Goal: Task Accomplishment & Management: Complete application form

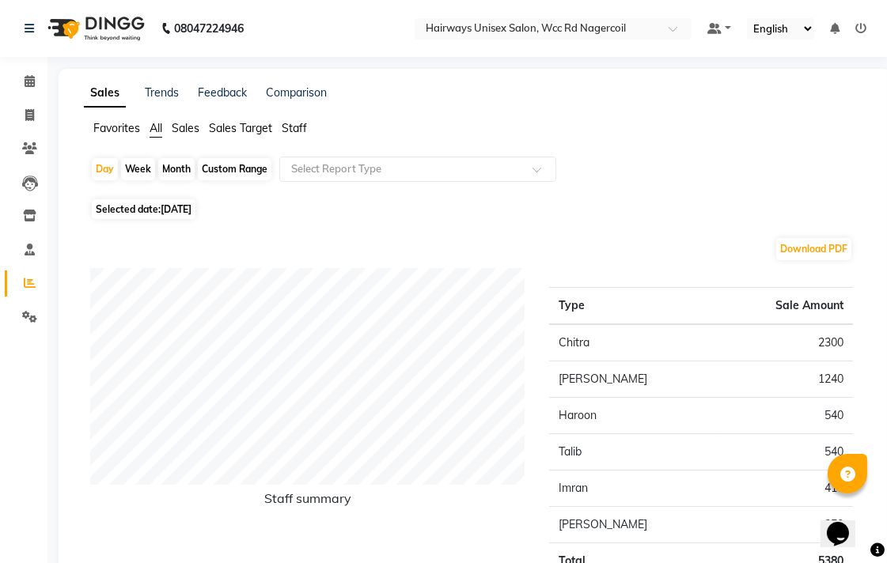
click at [425, 211] on div "Selected date: [DATE]" at bounding box center [478, 209] width 776 height 17
click at [28, 121] on icon at bounding box center [29, 115] width 9 height 12
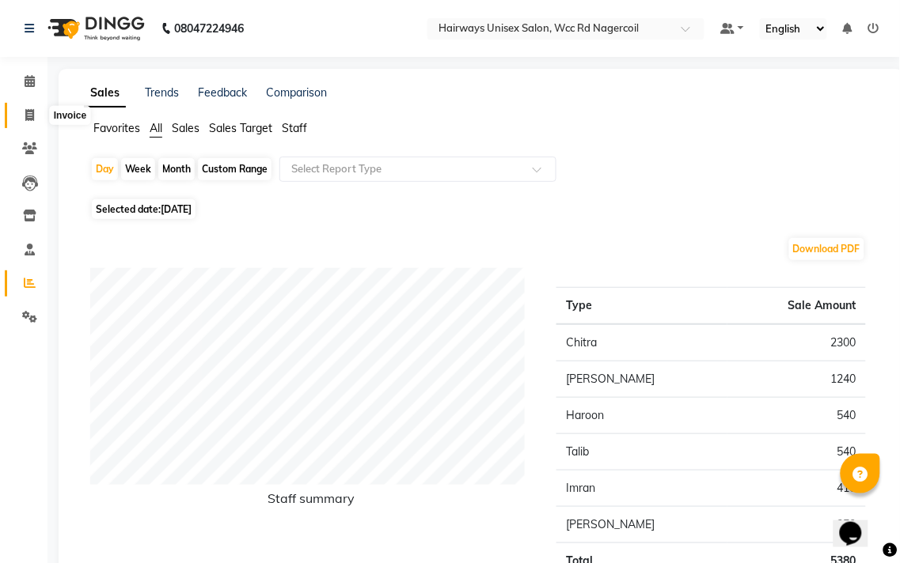
select select "service"
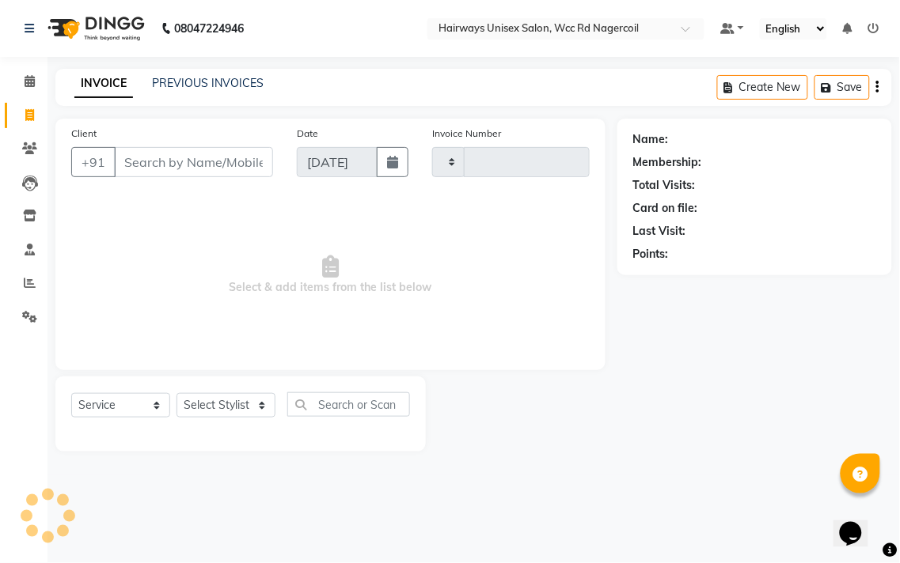
type input "6661"
select select "6523"
click at [224, 408] on select "Select Stylist" at bounding box center [225, 405] width 99 height 25
select select "50257"
click at [176, 394] on select "Select Stylist Admin Chitra divya [PERSON_NAME] [PERSON_NAME] Reception [PERSON…" at bounding box center [225, 405] width 99 height 25
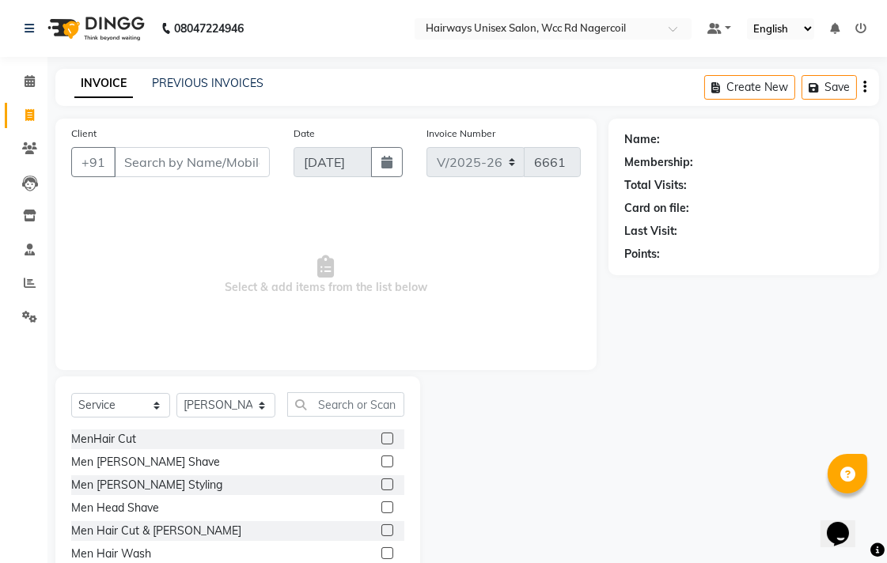
drag, startPoint x: 149, startPoint y: 533, endPoint x: 291, endPoint y: 511, distance: 144.0
click at [152, 532] on div "Men Hair Cut & [PERSON_NAME]" at bounding box center [156, 531] width 170 height 17
checkbox input "false"
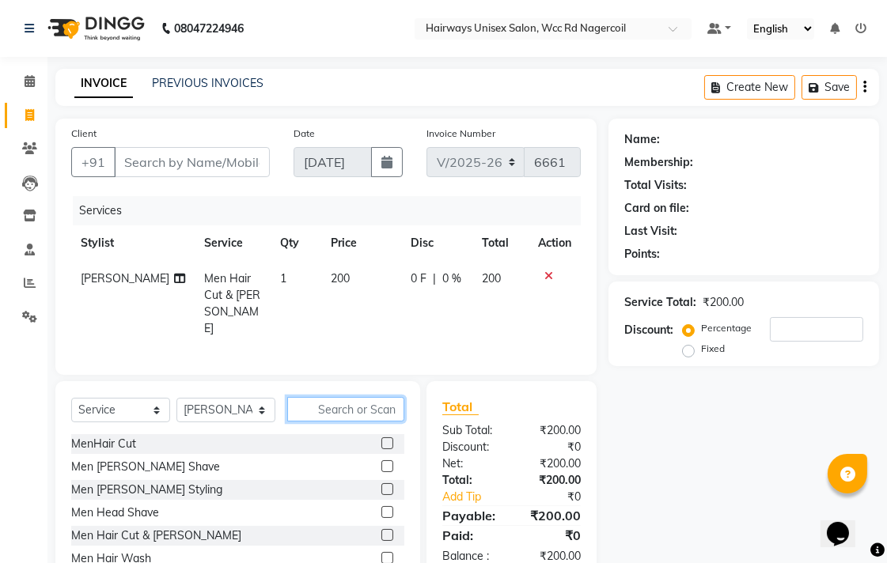
click at [393, 406] on input "text" at bounding box center [345, 409] width 117 height 25
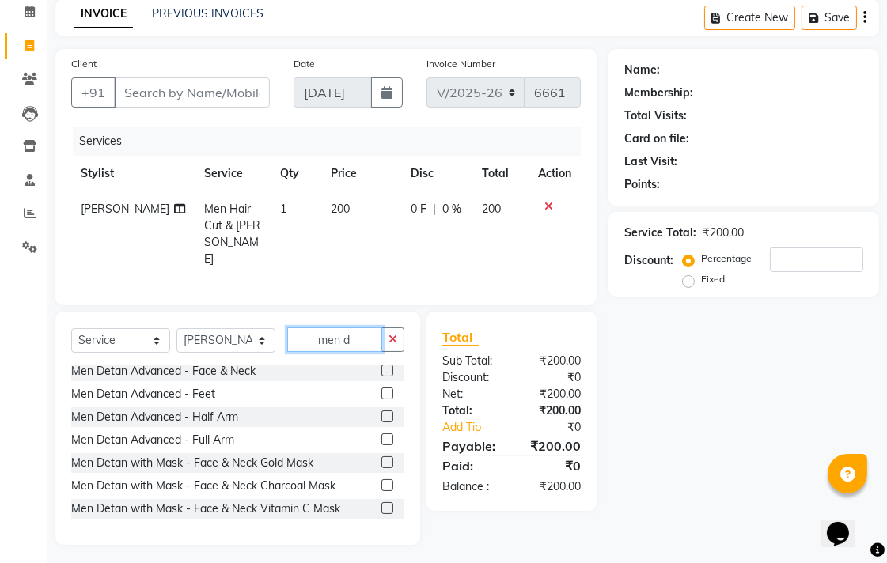
scroll to position [703, 0]
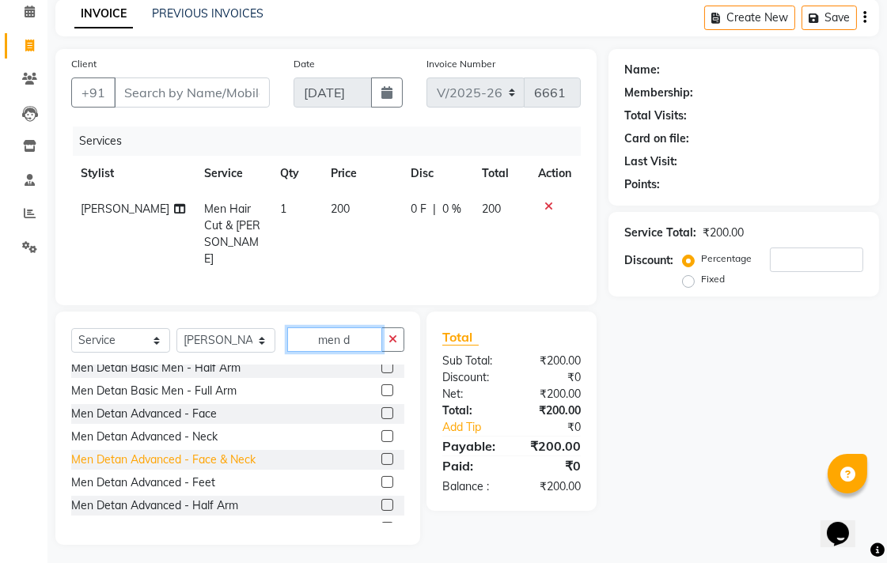
type input "men d"
click at [229, 452] on div "Men Detan Advanced - Face & Neck" at bounding box center [163, 460] width 184 height 17
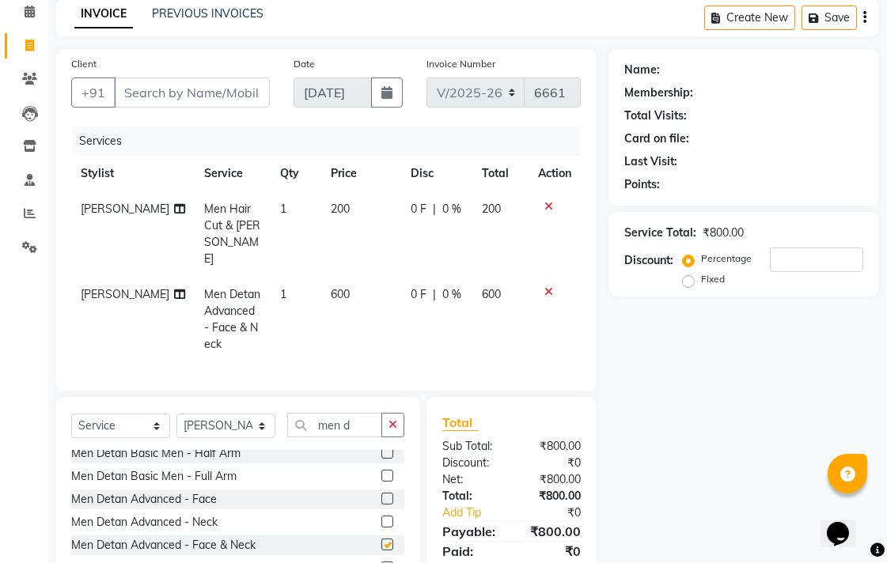
checkbox input "false"
click at [180, 101] on input "Client" at bounding box center [192, 93] width 156 height 30
type input "9"
type input "0"
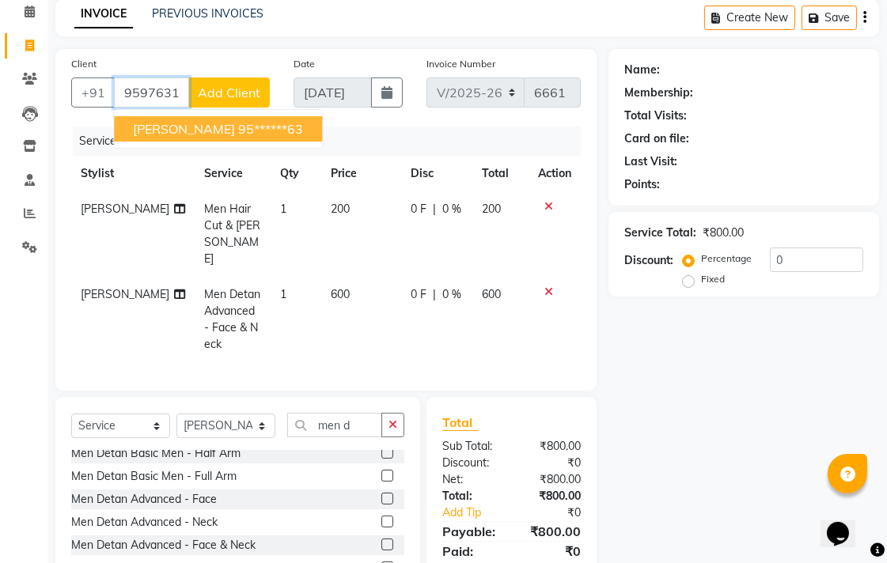
click at [151, 130] on span "[PERSON_NAME]" at bounding box center [184, 129] width 102 height 16
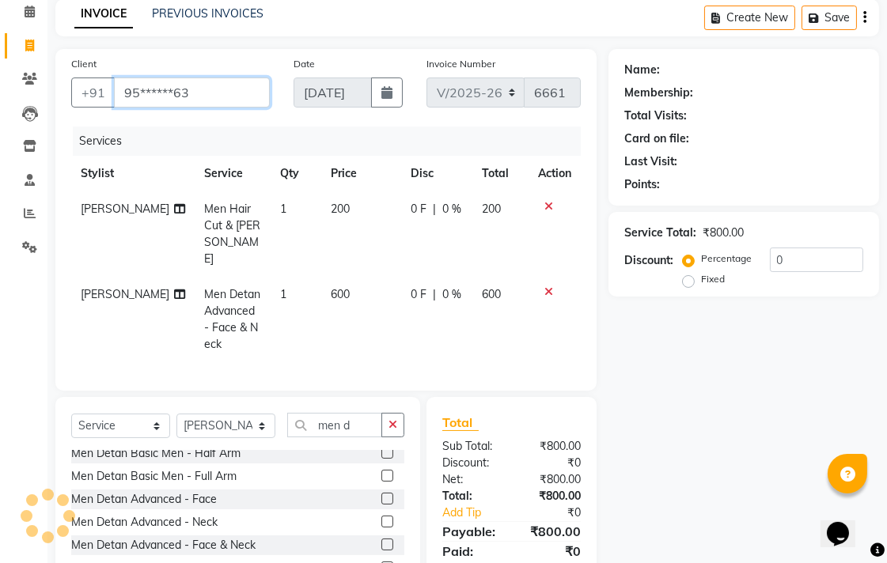
type input "95******63"
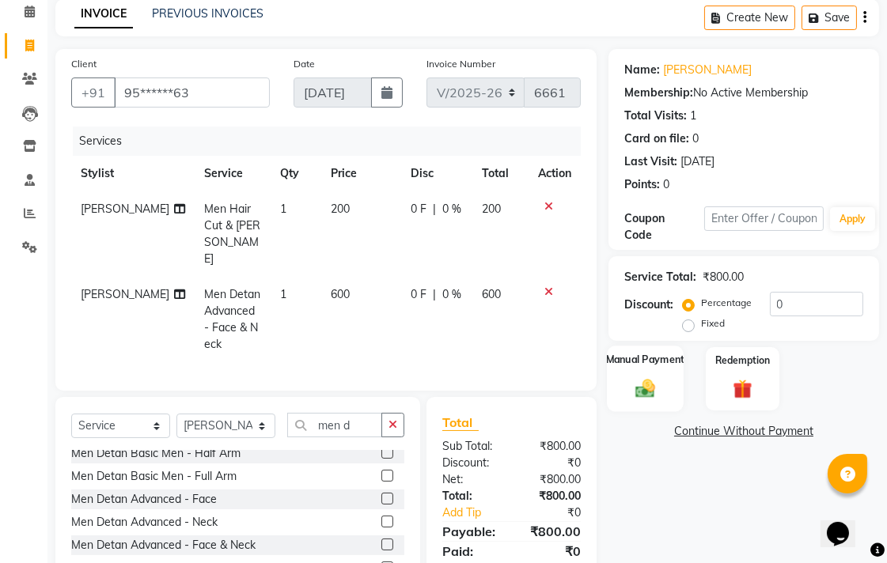
click at [663, 356] on label "Manual Payment" at bounding box center [645, 359] width 79 height 15
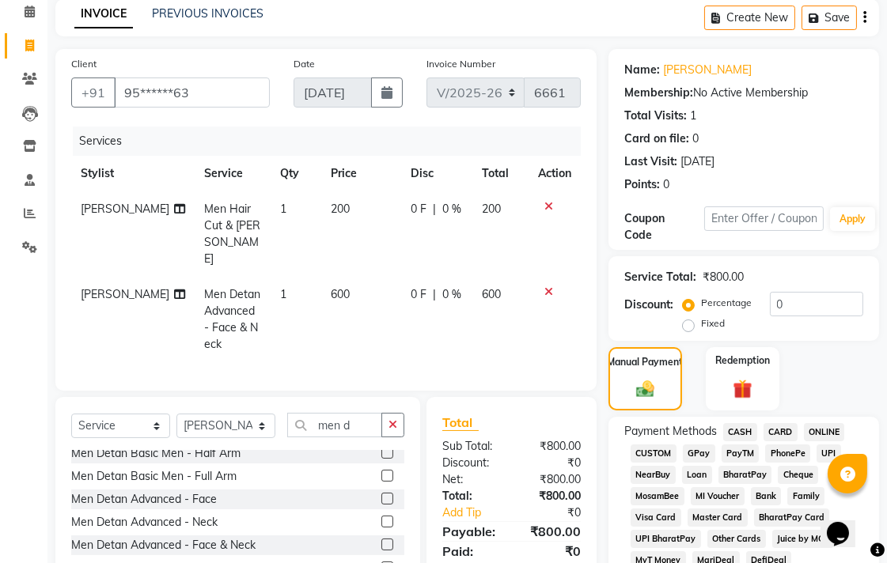
scroll to position [246, 0]
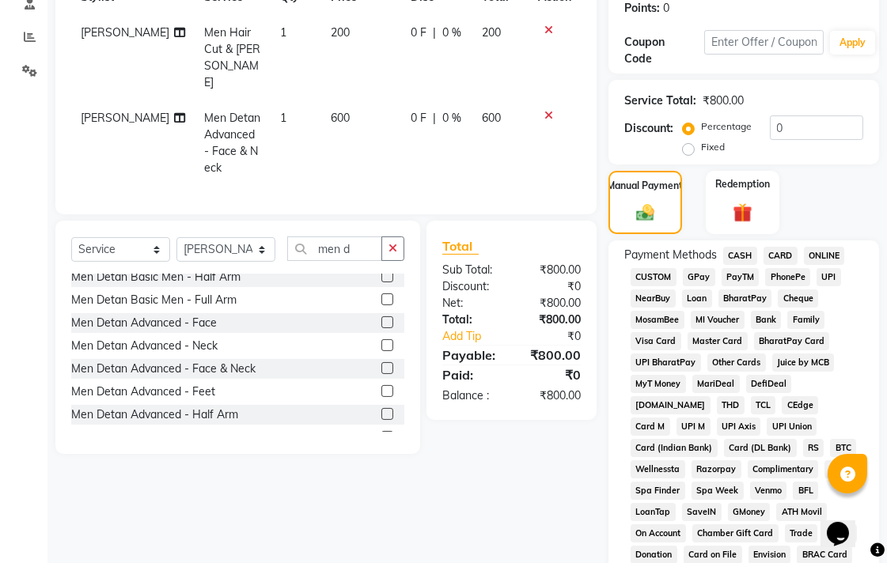
click at [825, 271] on span "UPI" at bounding box center [829, 277] width 25 height 18
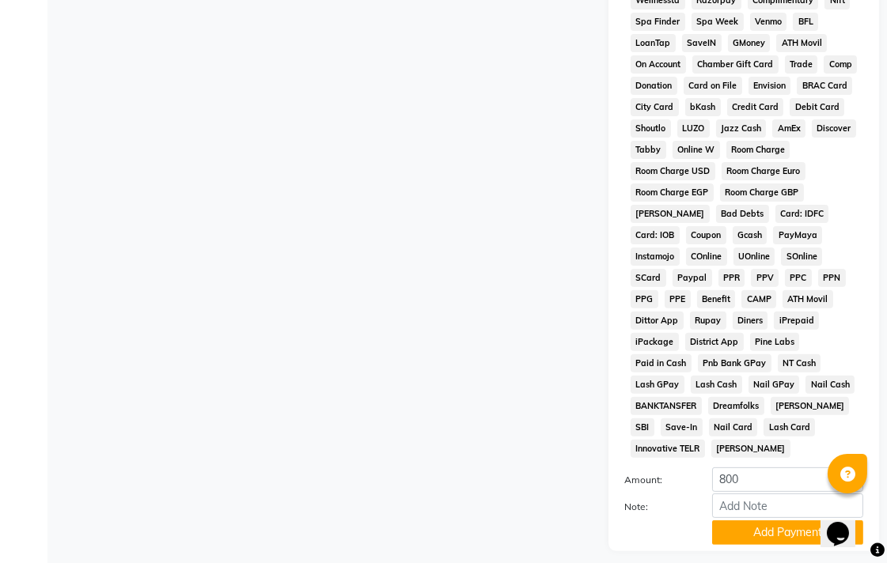
scroll to position [745, 0]
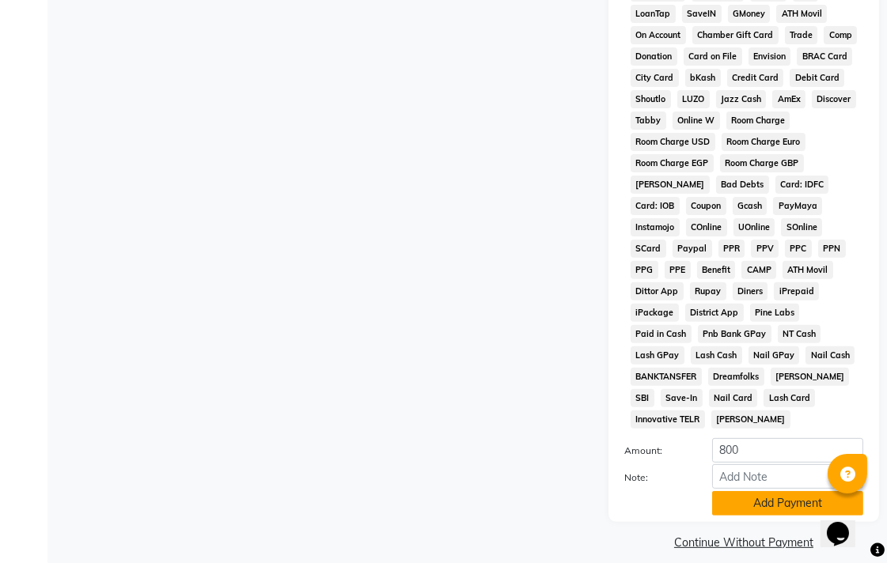
click at [764, 491] on button "Add Payment" at bounding box center [787, 503] width 151 height 25
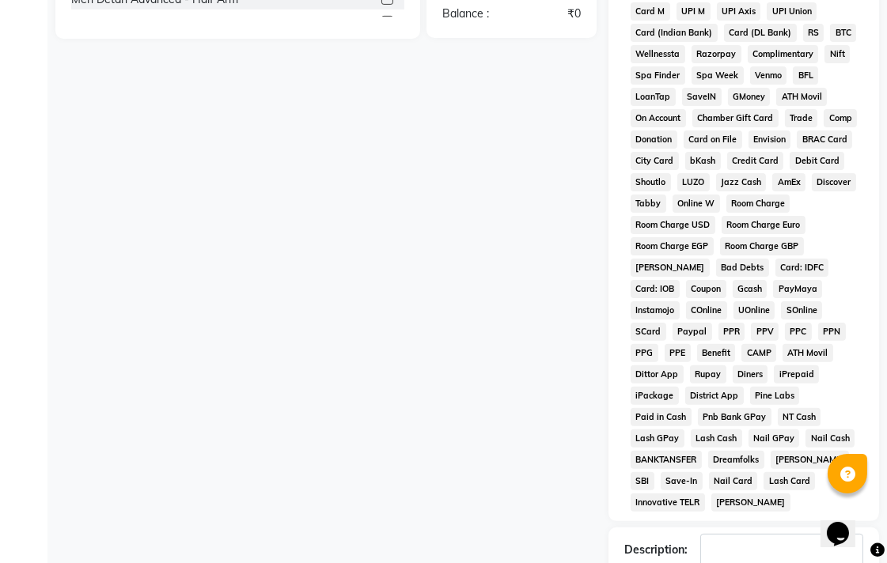
scroll to position [749, 0]
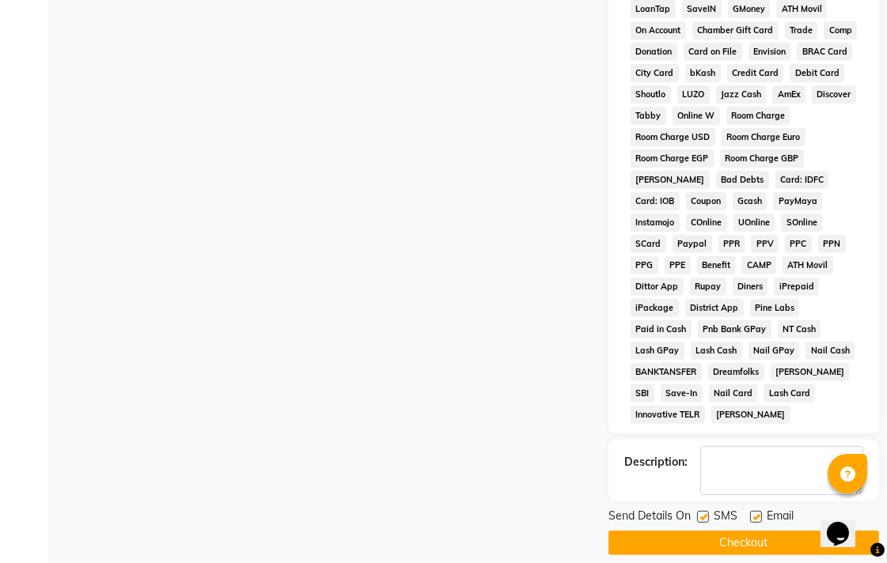
click at [690, 531] on button "Checkout" at bounding box center [744, 543] width 271 height 25
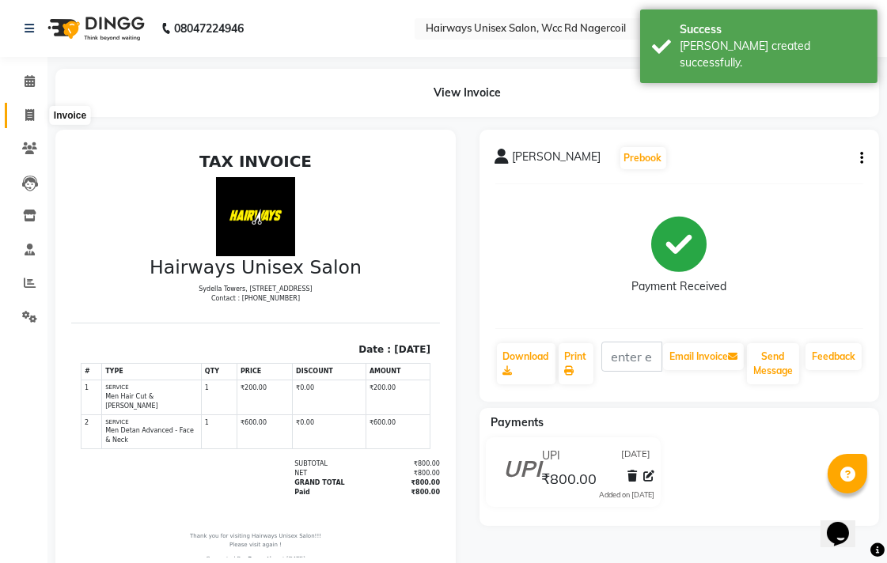
click at [34, 115] on span at bounding box center [30, 116] width 28 height 18
select select "6523"
select select "service"
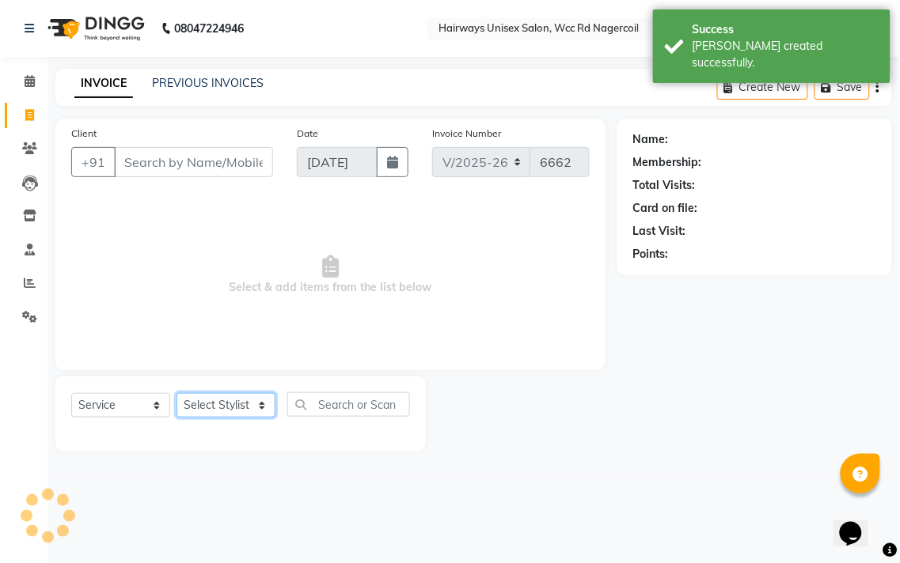
click at [210, 404] on select "Select Stylist Admin Chitra divya [PERSON_NAME] [PERSON_NAME] Reception [PERSON…" at bounding box center [225, 405] width 99 height 25
select select "49916"
click at [176, 394] on select "Select Stylist Admin Chitra divya [PERSON_NAME] [PERSON_NAME] Reception [PERSON…" at bounding box center [225, 405] width 99 height 25
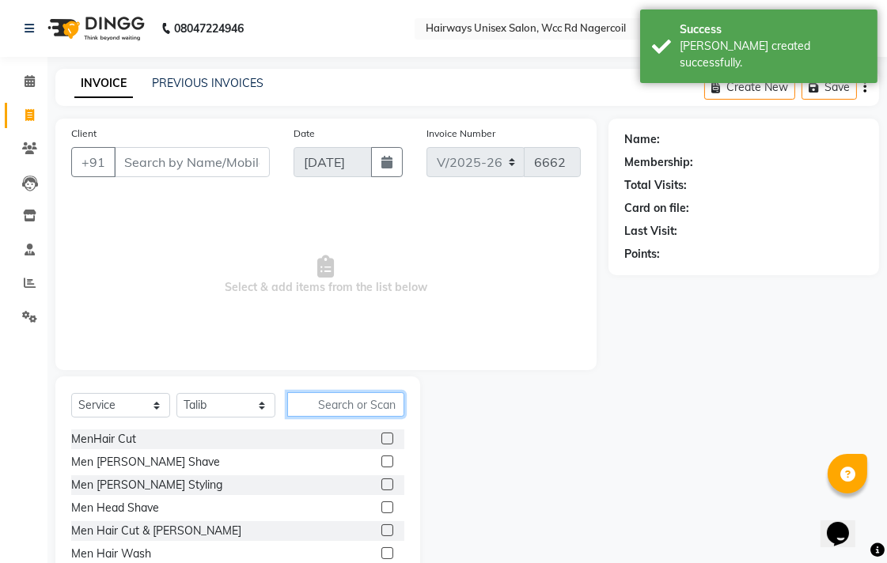
click at [320, 412] on input "text" at bounding box center [345, 405] width 117 height 25
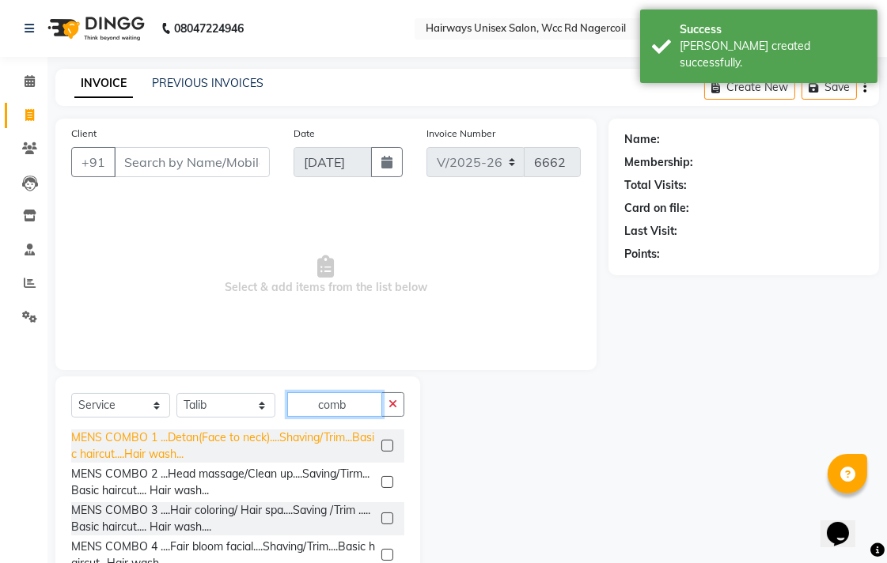
type input "comb"
click at [139, 447] on div "MENS COMBO 1 ...Detan(Face to neck)....Shaving/Trim...Basic haircut....Hair was…" at bounding box center [223, 446] width 304 height 33
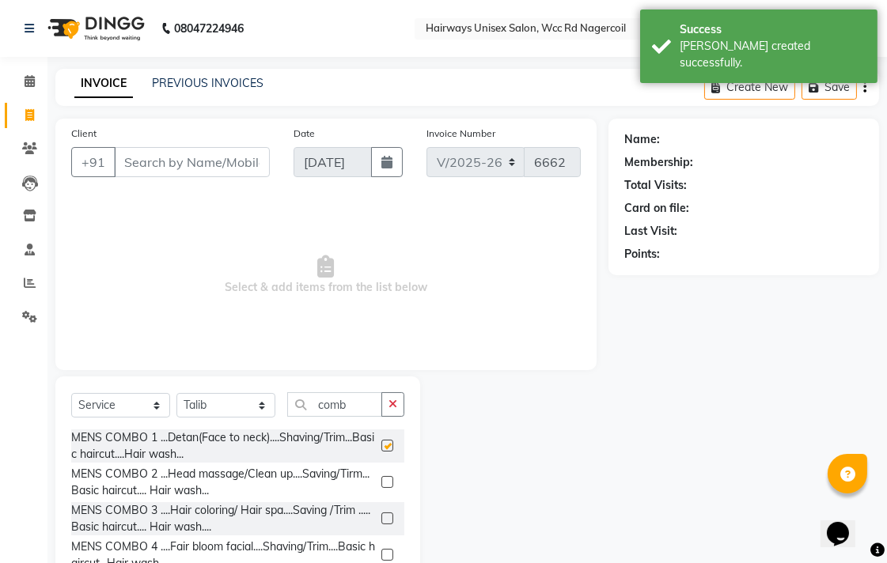
checkbox input "false"
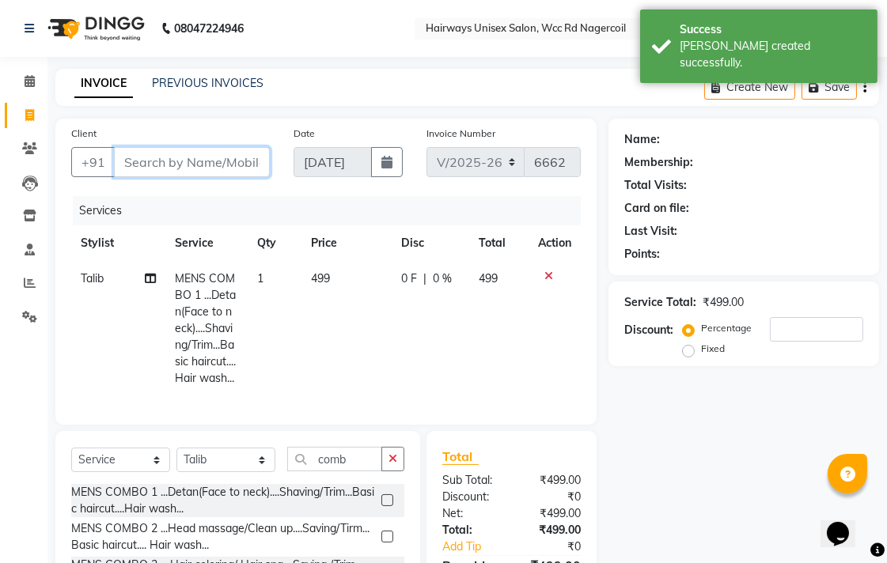
click at [190, 161] on input "Client" at bounding box center [192, 162] width 156 height 30
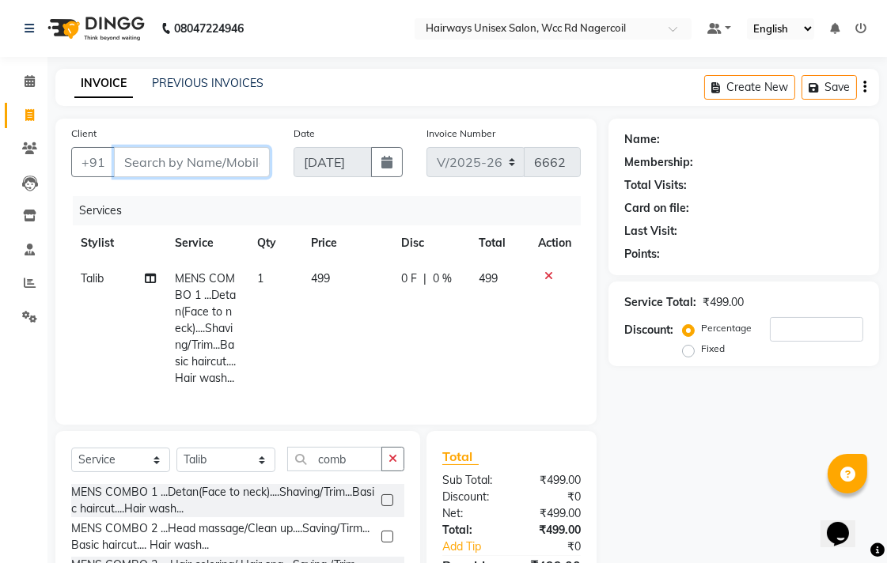
type input "6"
type input "0"
type input "6"
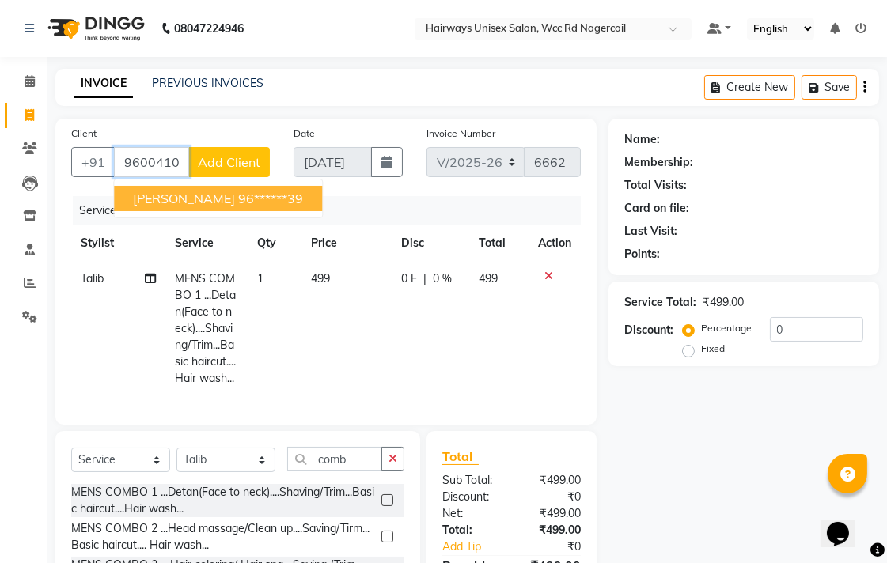
click at [251, 206] on ngb-highlight "96******39" at bounding box center [270, 199] width 65 height 16
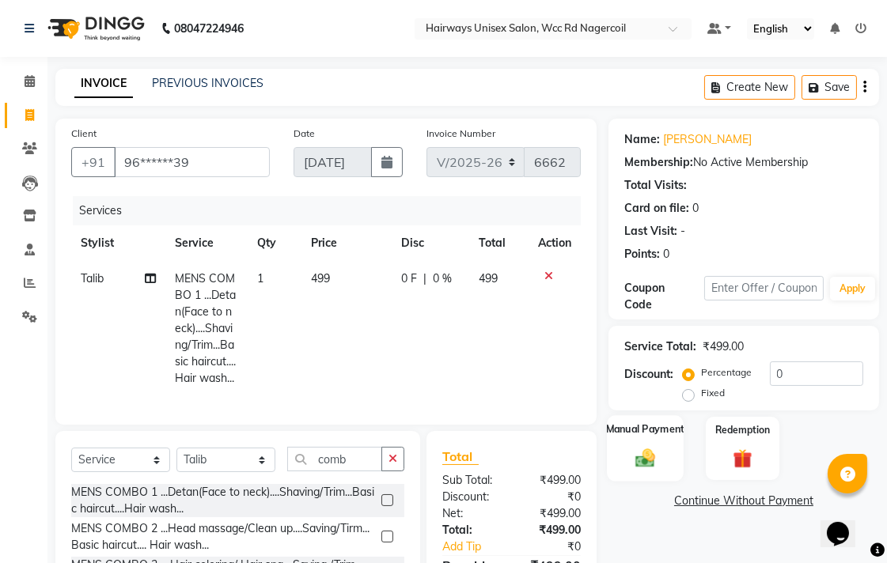
click at [622, 447] on div "Manual Payment" at bounding box center [645, 448] width 77 height 66
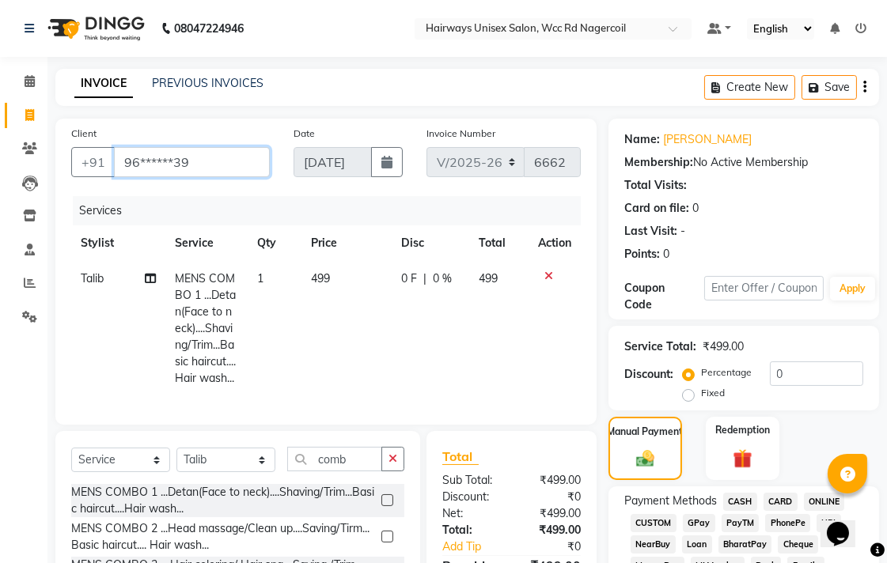
click at [228, 169] on input "96******39" at bounding box center [192, 162] width 156 height 30
type input "9"
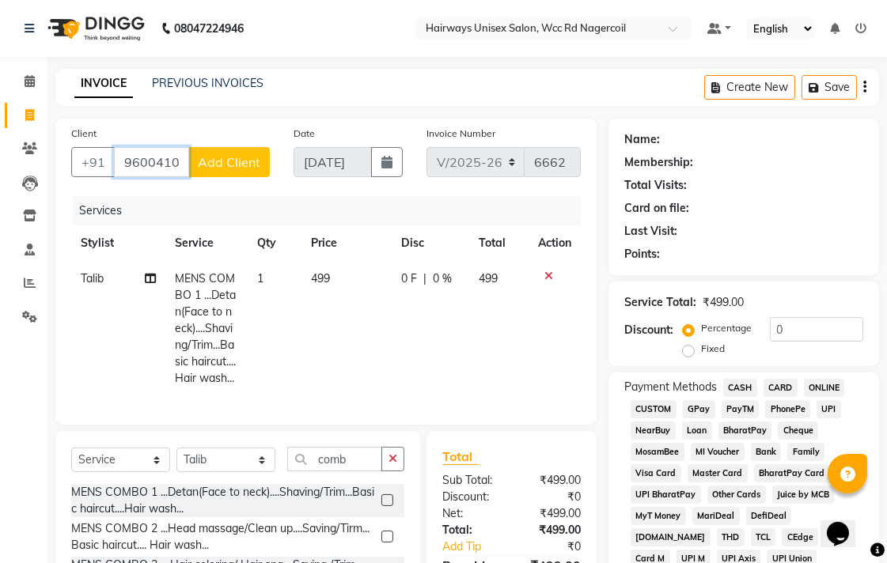
type input "9600410829"
click at [228, 169] on span "Add Client" at bounding box center [229, 162] width 63 height 16
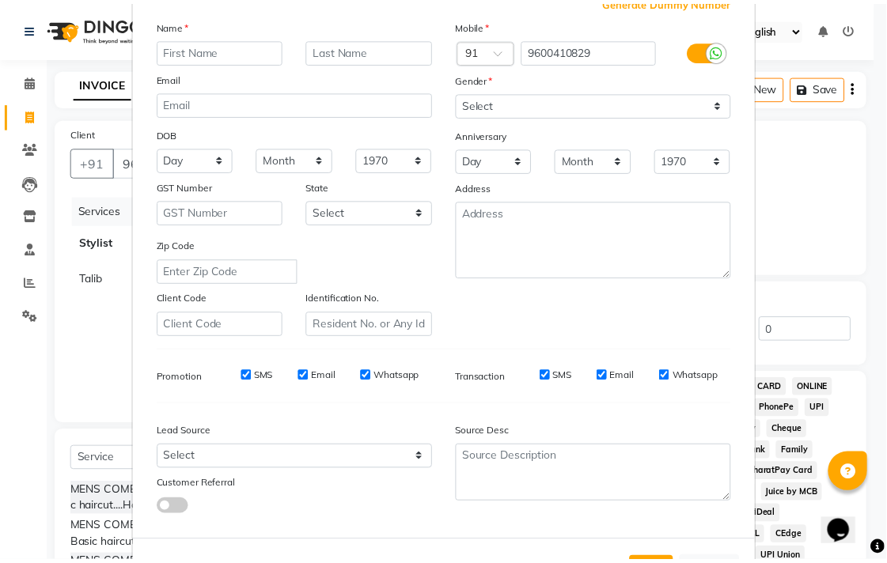
scroll to position [168, 0]
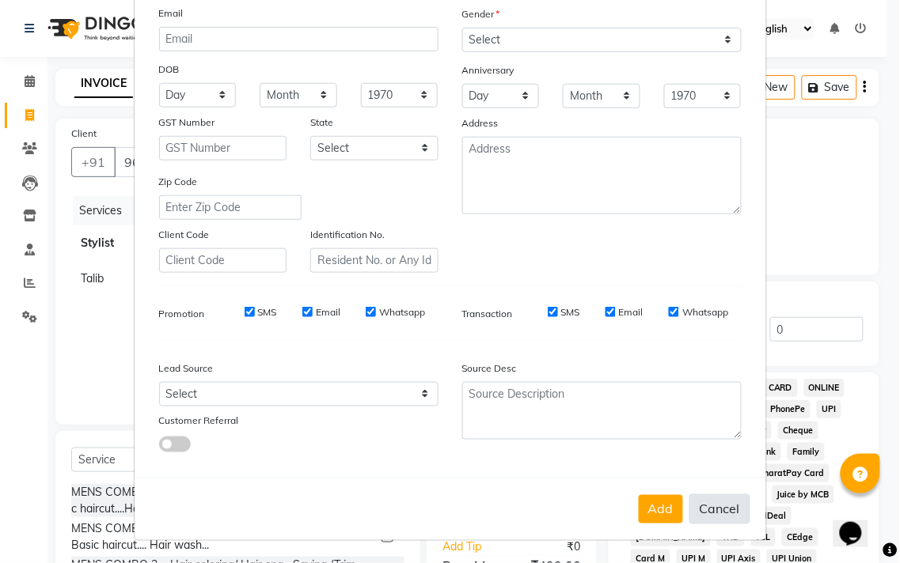
click at [721, 510] on button "Cancel" at bounding box center [719, 510] width 61 height 30
select select
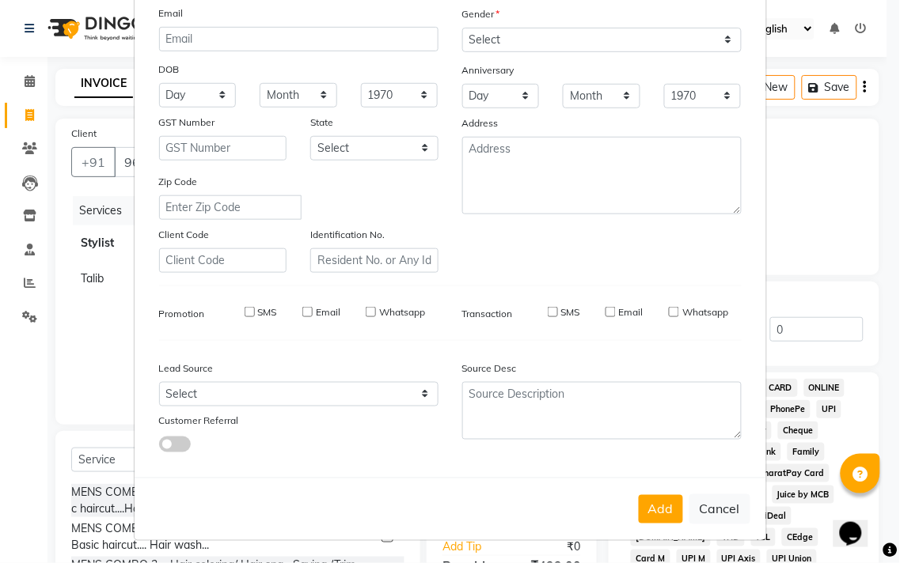
select select
checkbox input "false"
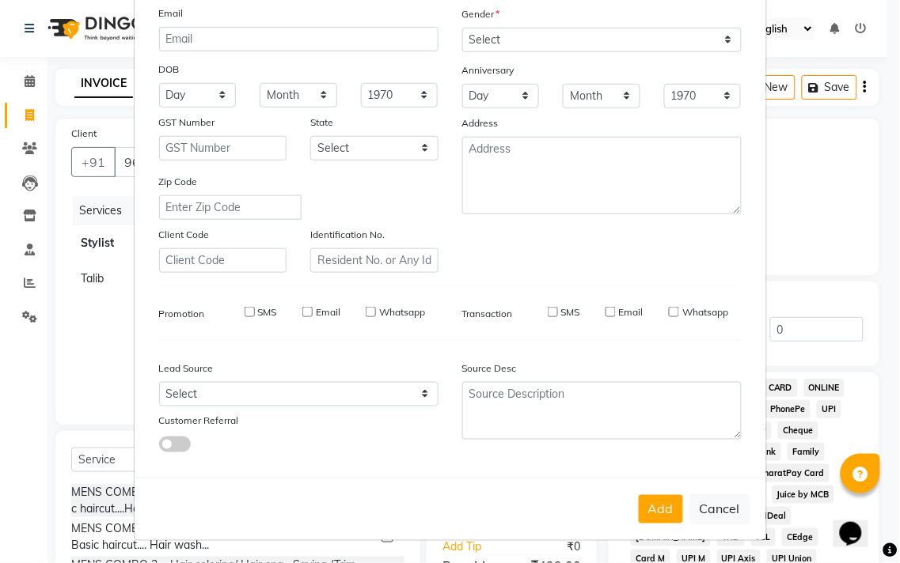
checkbox input "false"
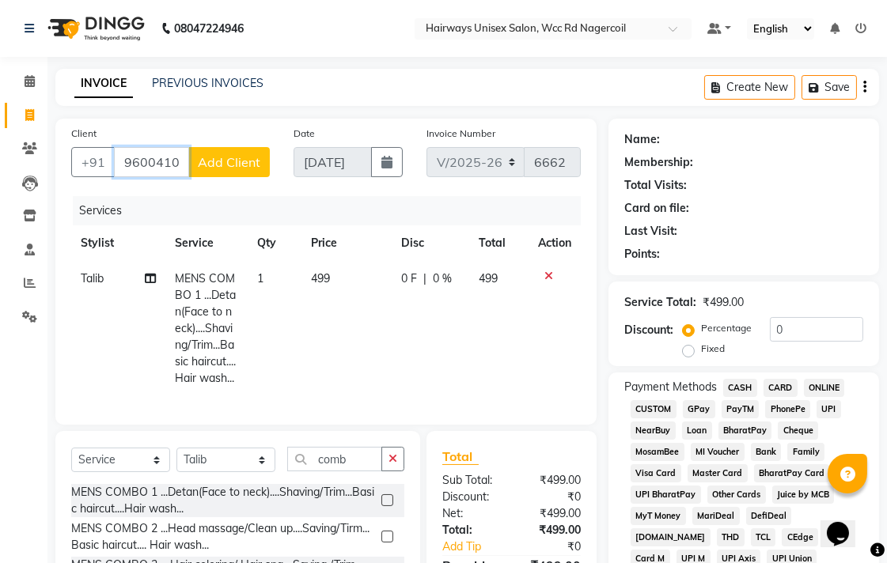
click at [151, 159] on input "9600410829" at bounding box center [151, 162] width 75 height 30
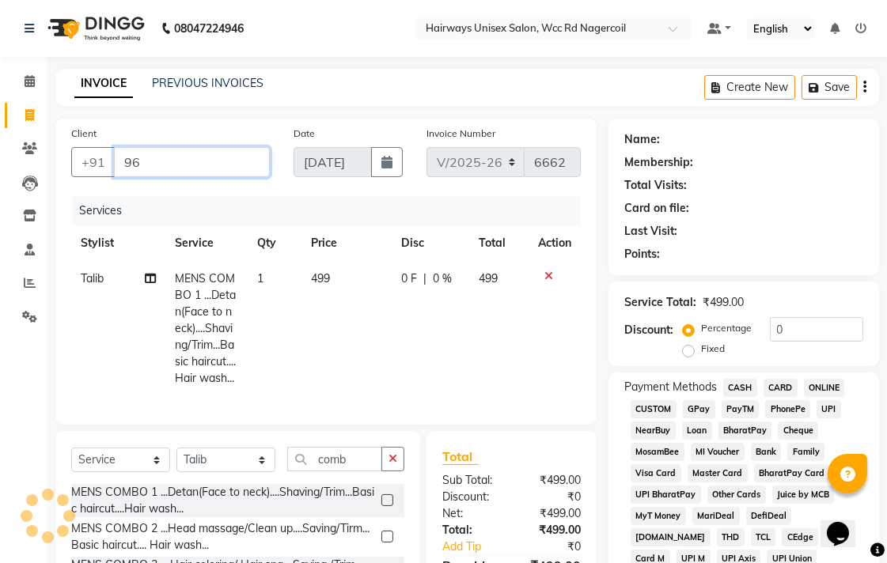
type input "9"
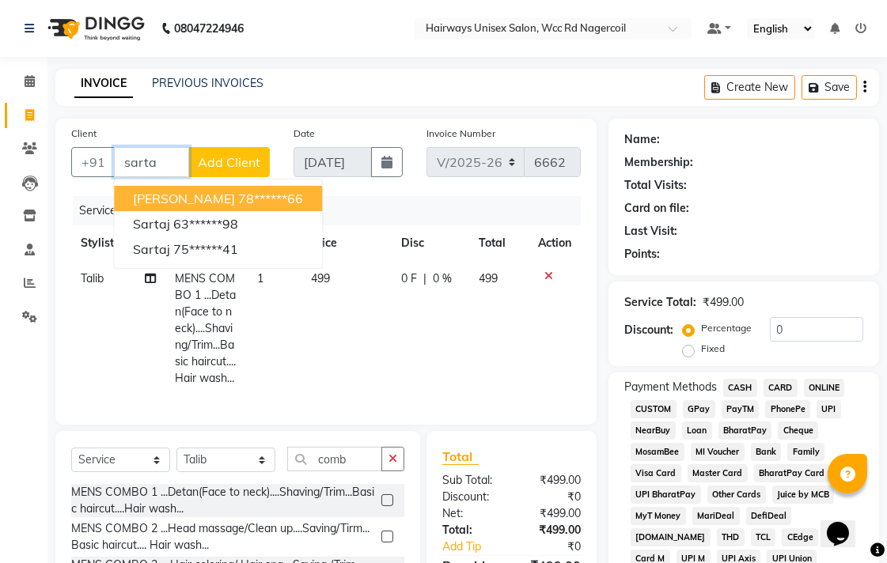
click at [146, 202] on span "[PERSON_NAME]" at bounding box center [184, 199] width 102 height 16
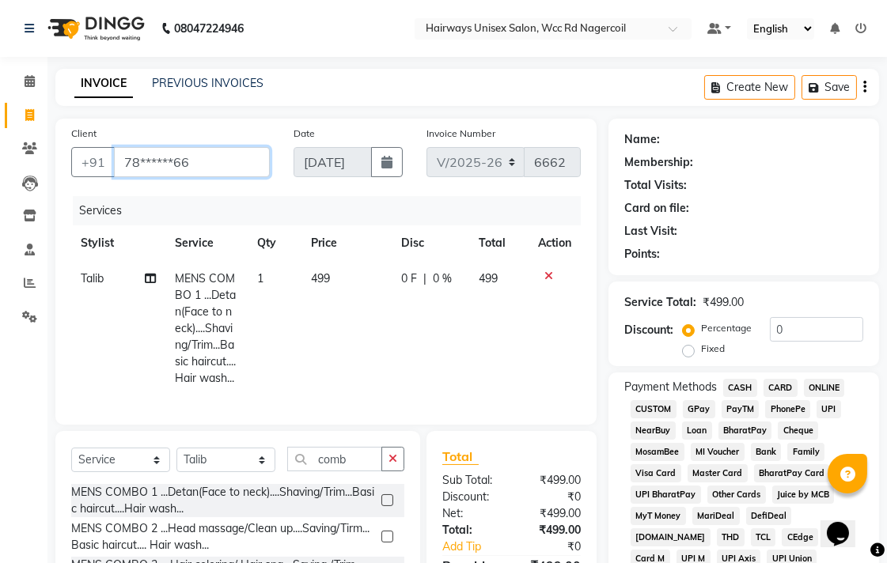
type input "78******66"
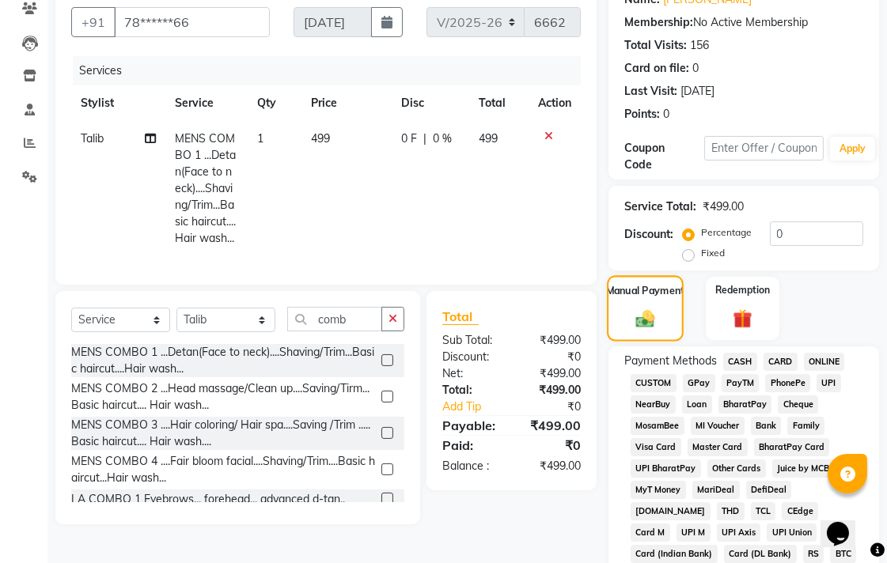
scroll to position [264, 0]
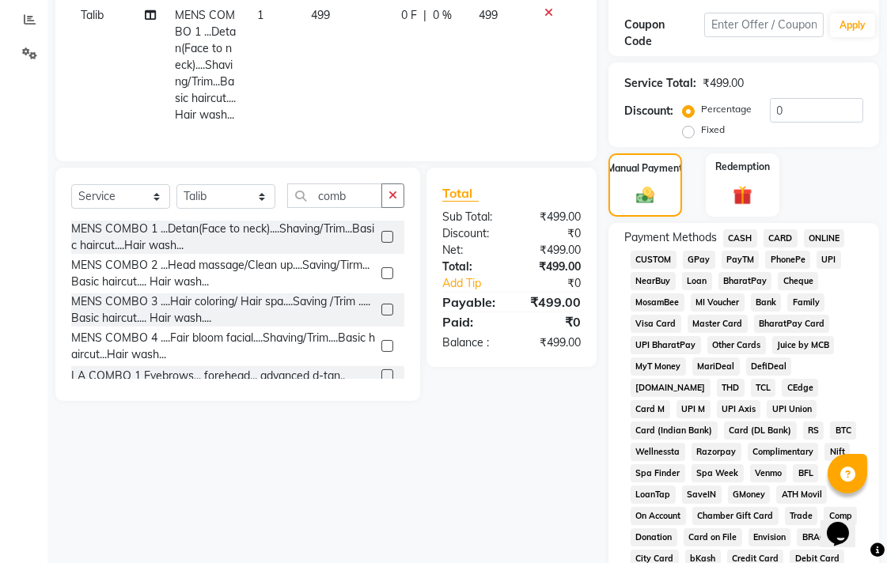
click at [818, 258] on span "UPI" at bounding box center [829, 260] width 25 height 18
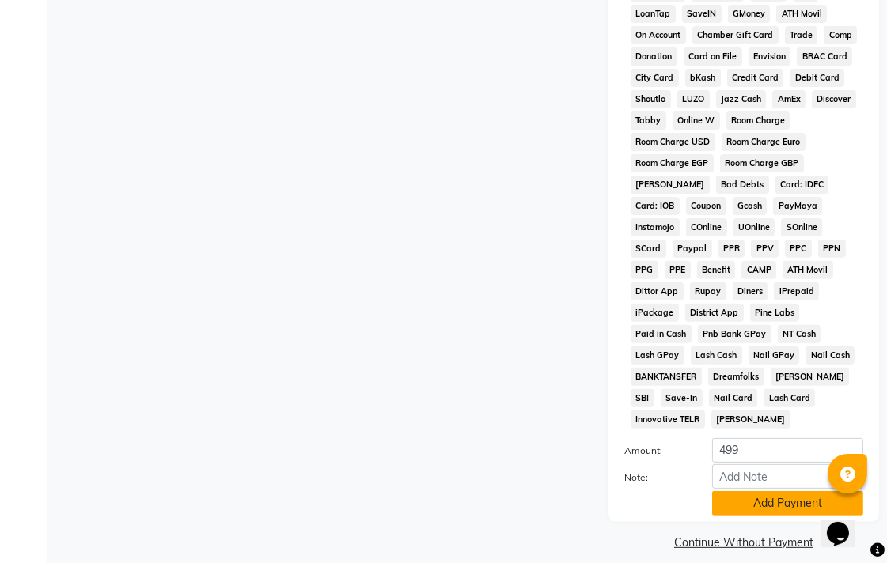
click at [739, 491] on button "Add Payment" at bounding box center [787, 503] width 151 height 25
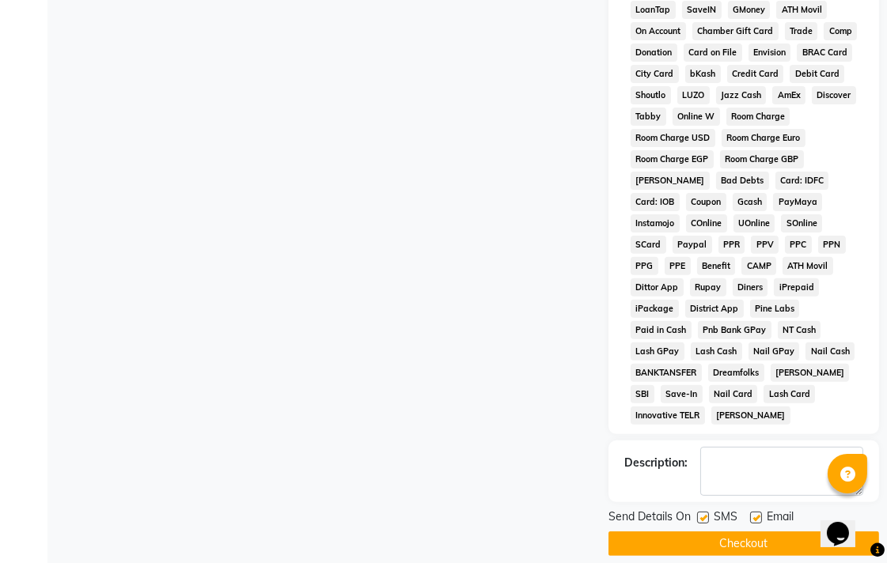
scroll to position [749, 0]
click at [752, 511] on label at bounding box center [756, 517] width 12 height 12
click at [752, 513] on input "checkbox" at bounding box center [755, 518] width 10 height 10
checkbox input "false"
click at [697, 511] on label at bounding box center [703, 517] width 12 height 12
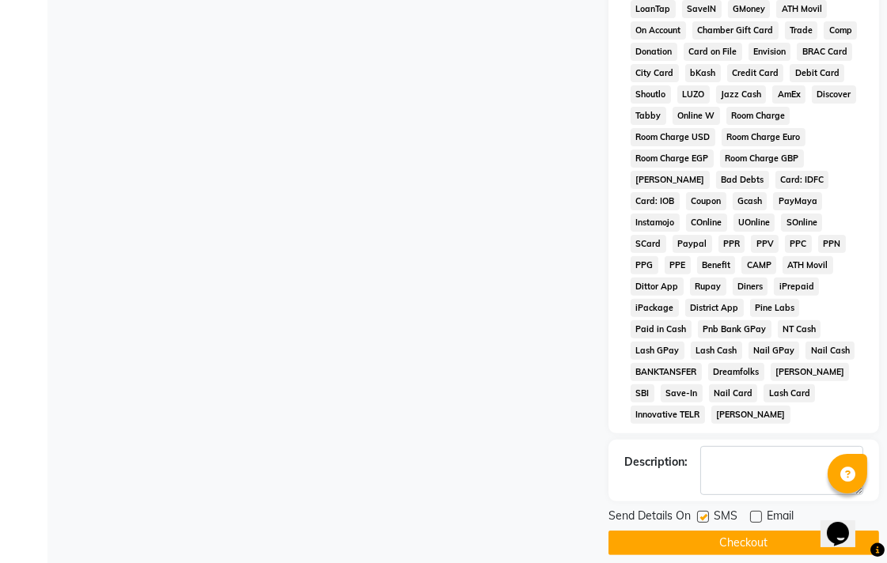
click at [697, 513] on input "checkbox" at bounding box center [702, 518] width 10 height 10
checkbox input "false"
click at [698, 531] on button "Checkout" at bounding box center [744, 543] width 271 height 25
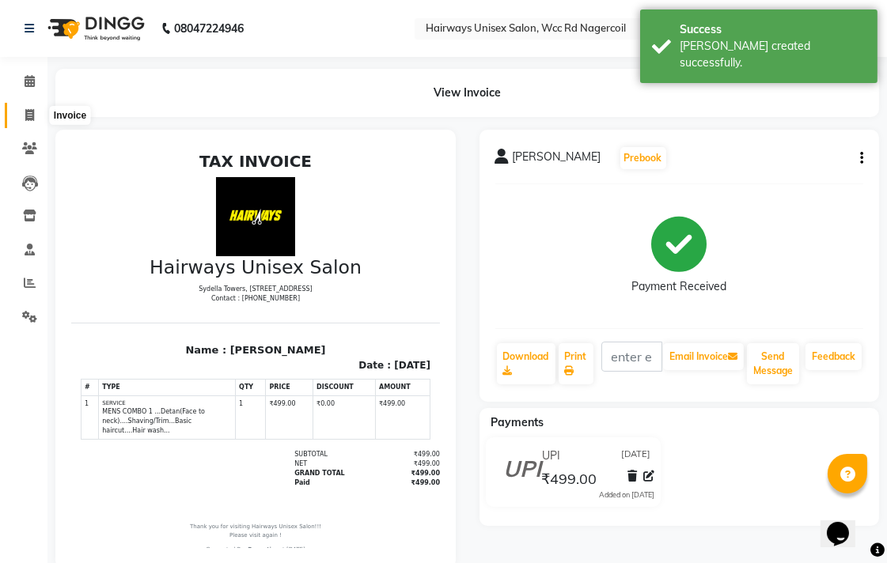
click at [26, 119] on icon at bounding box center [29, 115] width 9 height 12
select select "6523"
select select "service"
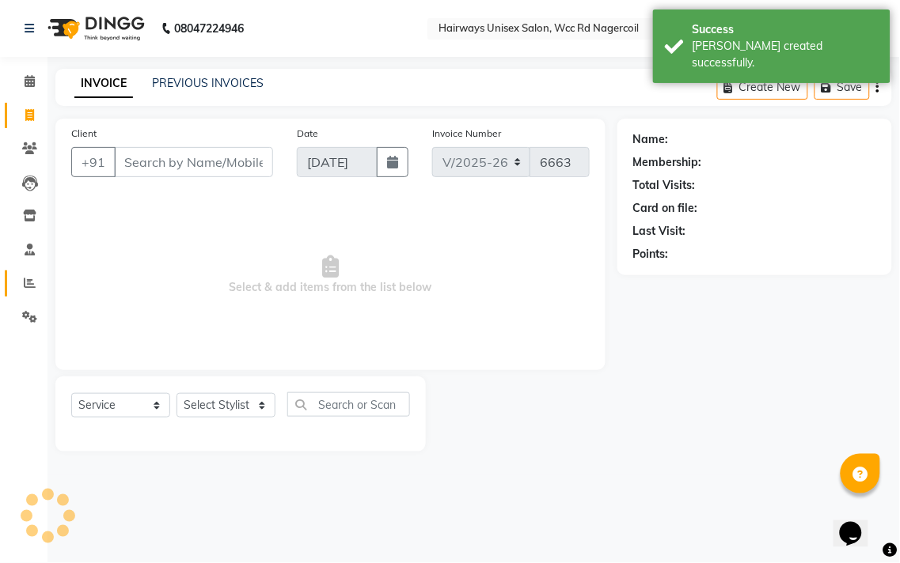
click at [19, 273] on link "Reports" at bounding box center [24, 284] width 38 height 26
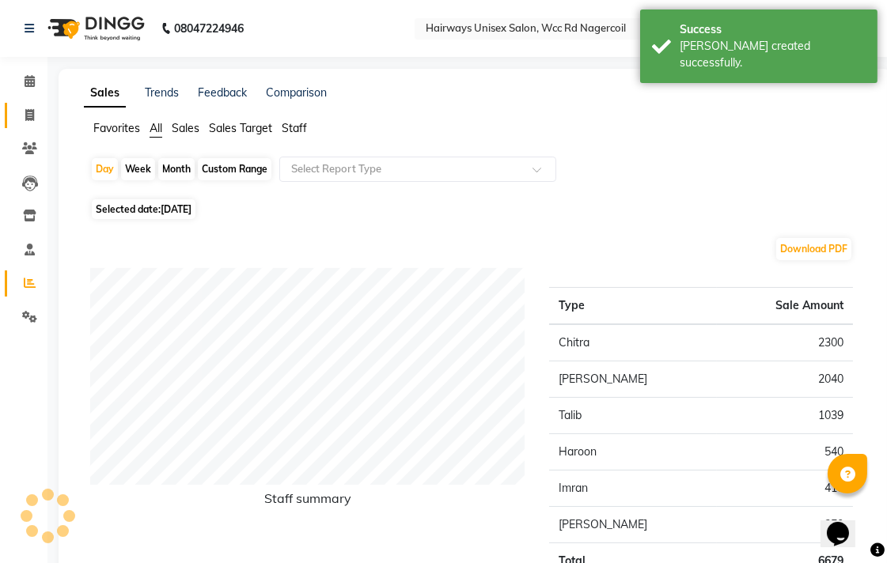
click at [27, 104] on link "Invoice" at bounding box center [24, 116] width 38 height 26
select select "service"
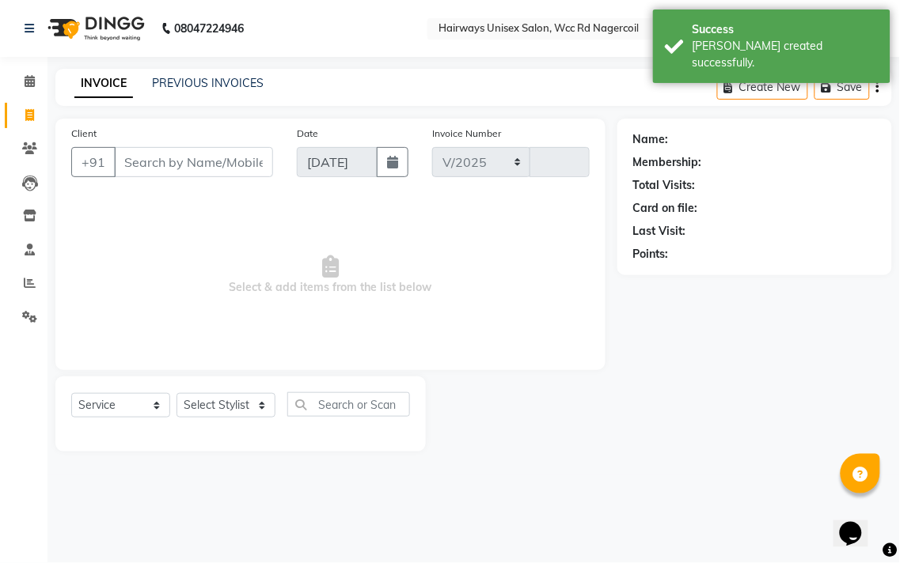
select select "6523"
type input "6663"
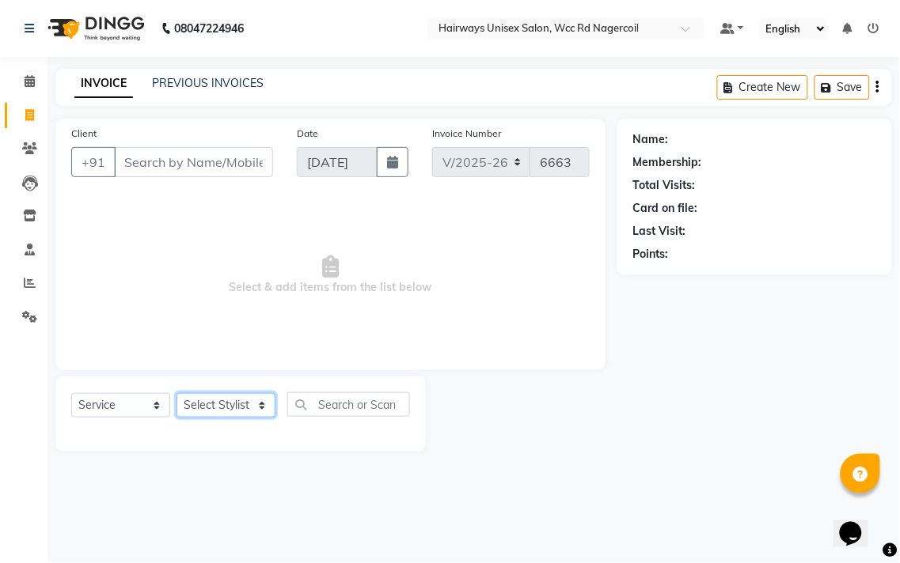
click at [214, 408] on select "Select Stylist Admin Chitra divya [PERSON_NAME] [PERSON_NAME] Reception [PERSON…" at bounding box center [225, 405] width 99 height 25
select select "49917"
click at [176, 394] on select "Select Stylist Admin Chitra divya [PERSON_NAME] [PERSON_NAME] Reception [PERSON…" at bounding box center [225, 405] width 99 height 25
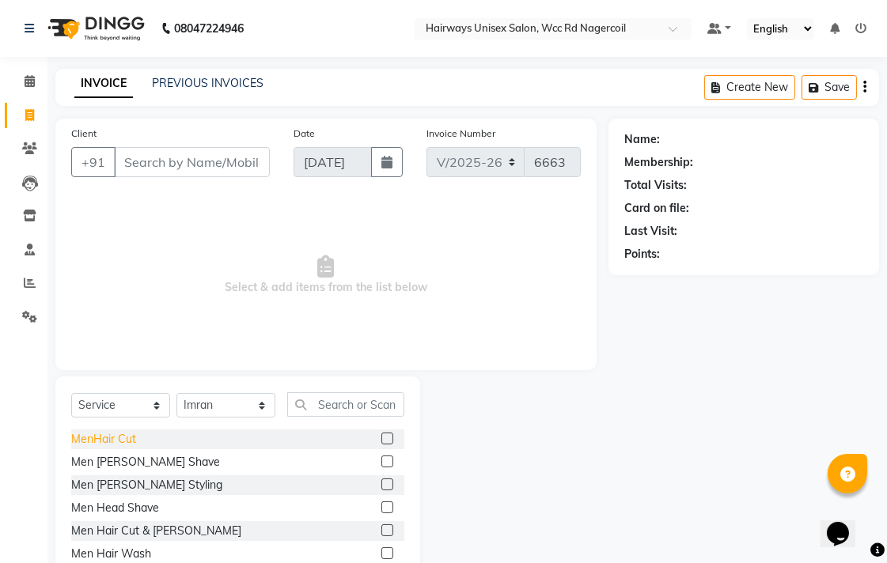
click at [97, 435] on div "MenHair Cut" at bounding box center [103, 439] width 65 height 17
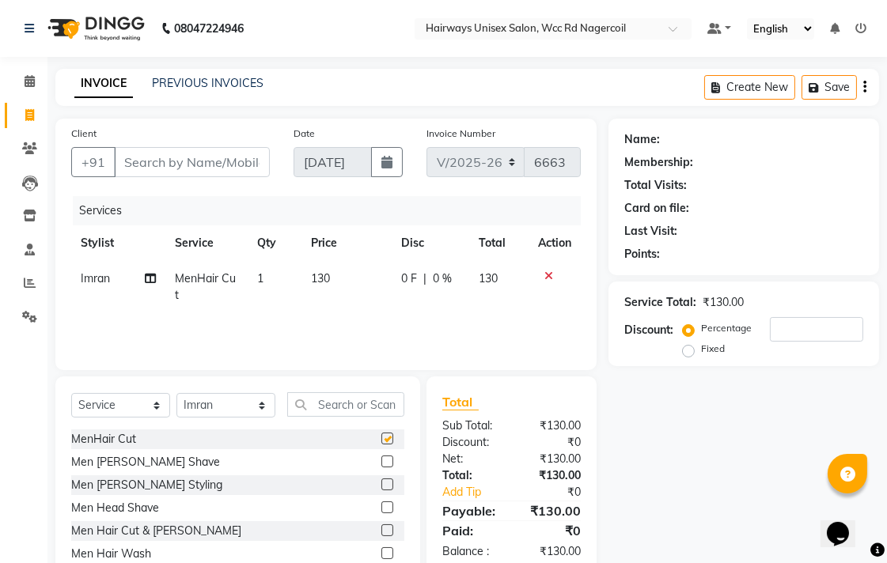
checkbox input "false"
click at [200, 154] on input "Client" at bounding box center [192, 162] width 156 height 30
click at [204, 169] on input "Client" at bounding box center [192, 162] width 156 height 30
type input "8"
type input "0"
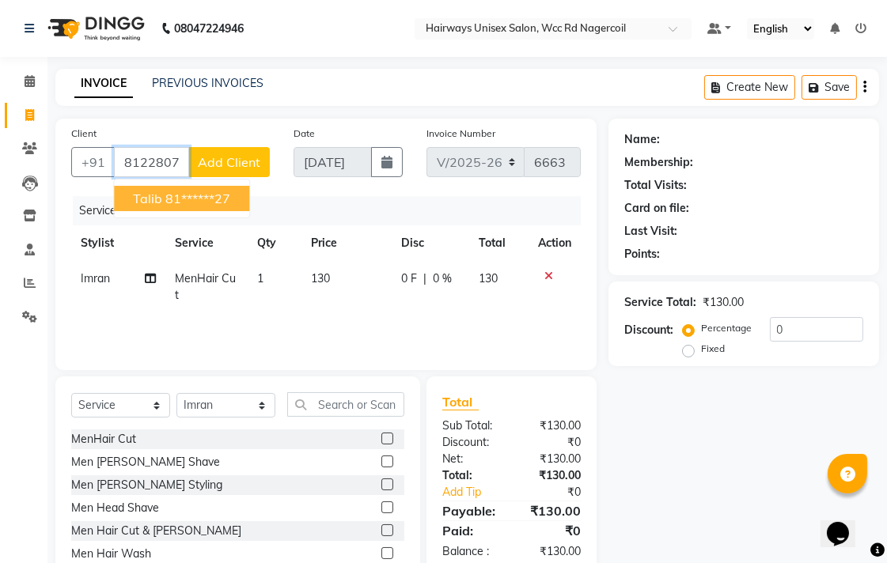
click at [188, 191] on ngb-highlight "81******27" at bounding box center [197, 199] width 65 height 16
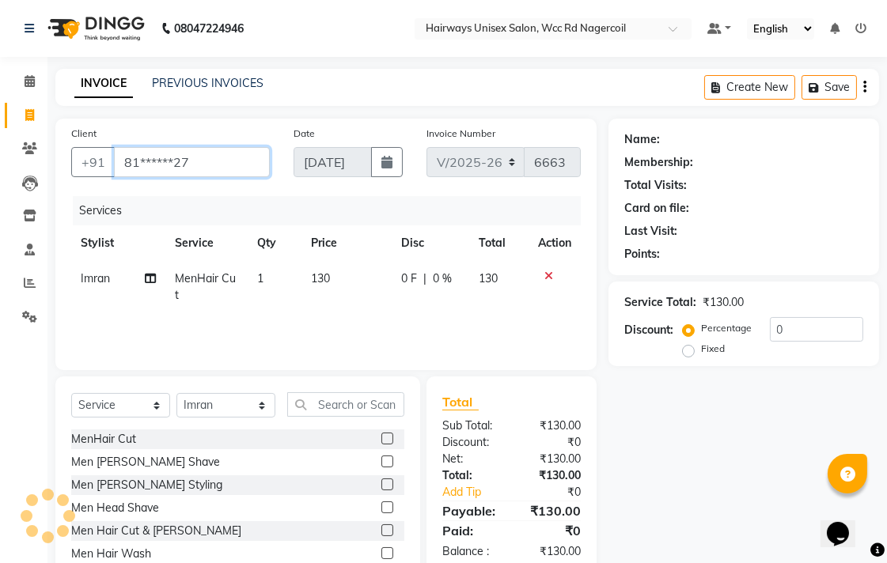
type input "81******27"
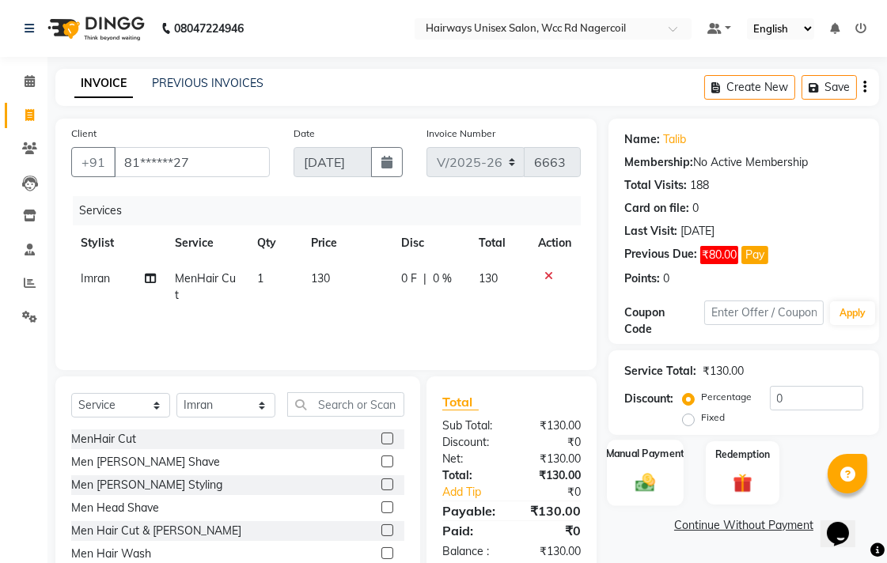
click at [662, 465] on div "Manual Payment" at bounding box center [645, 473] width 77 height 66
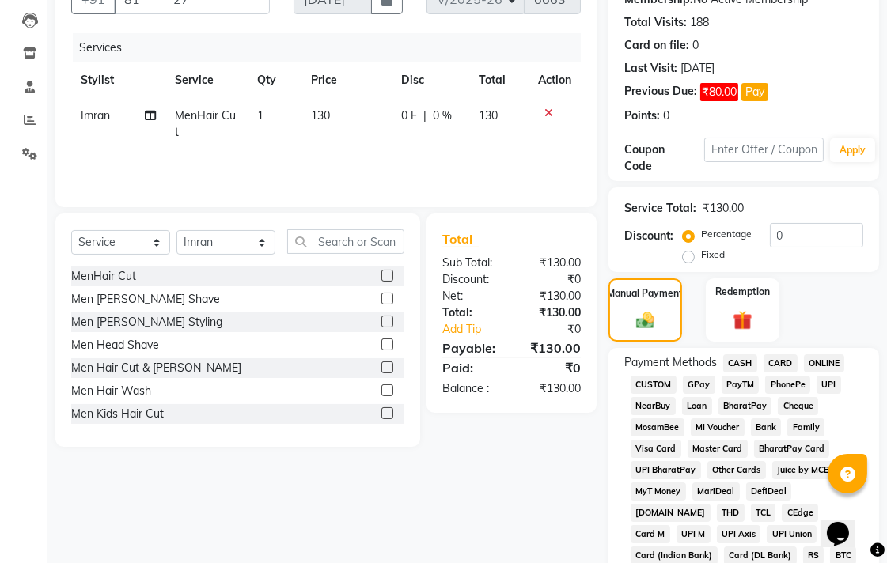
scroll to position [176, 0]
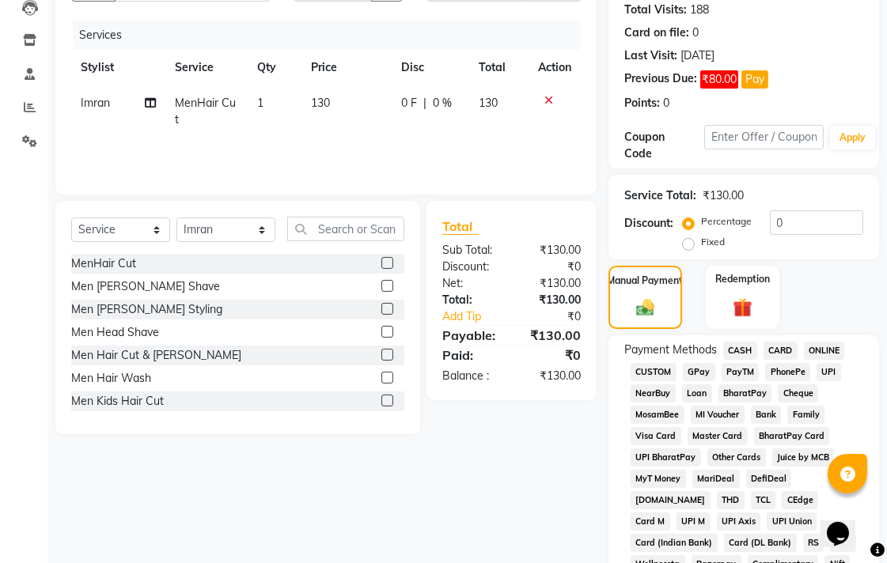
click at [738, 353] on span "CASH" at bounding box center [740, 351] width 34 height 18
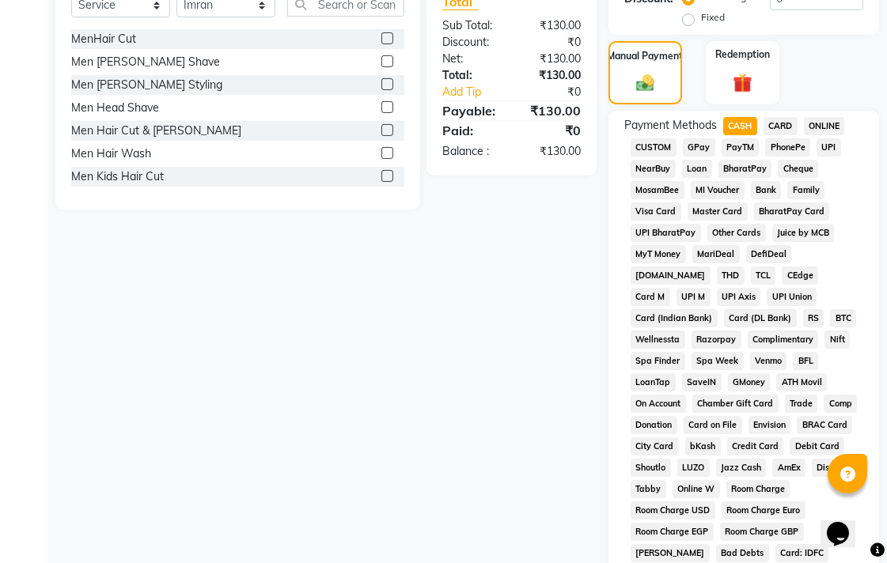
scroll to position [703, 0]
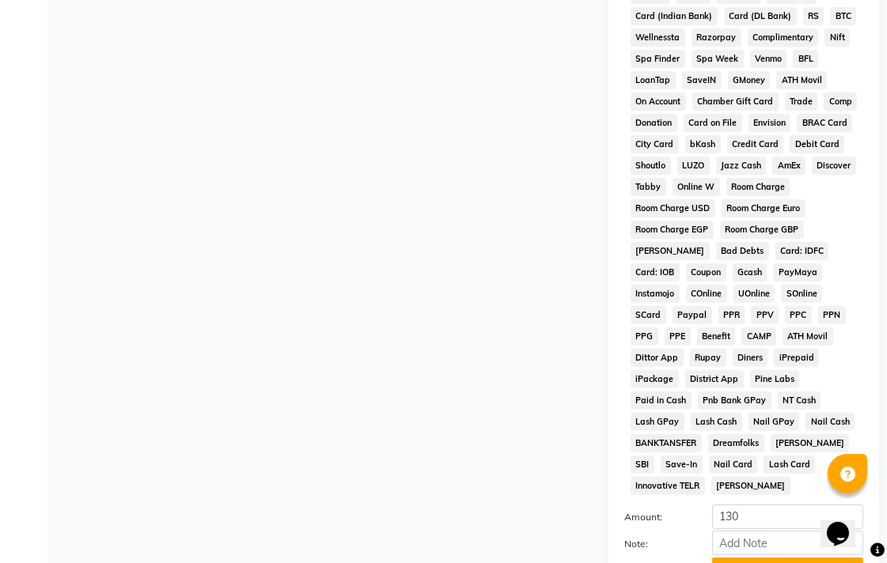
click at [738, 558] on button "Add Payment" at bounding box center [787, 570] width 151 height 25
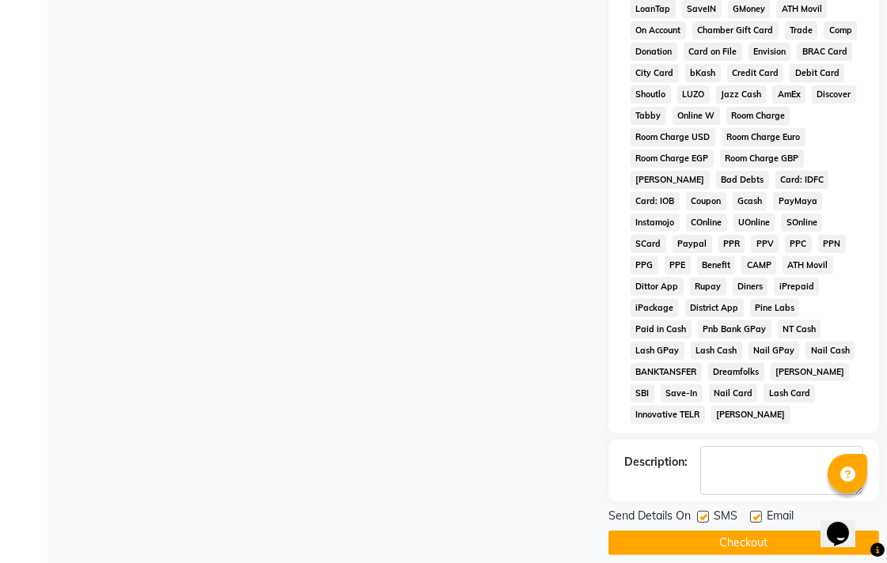
click at [742, 531] on button "Checkout" at bounding box center [744, 543] width 271 height 25
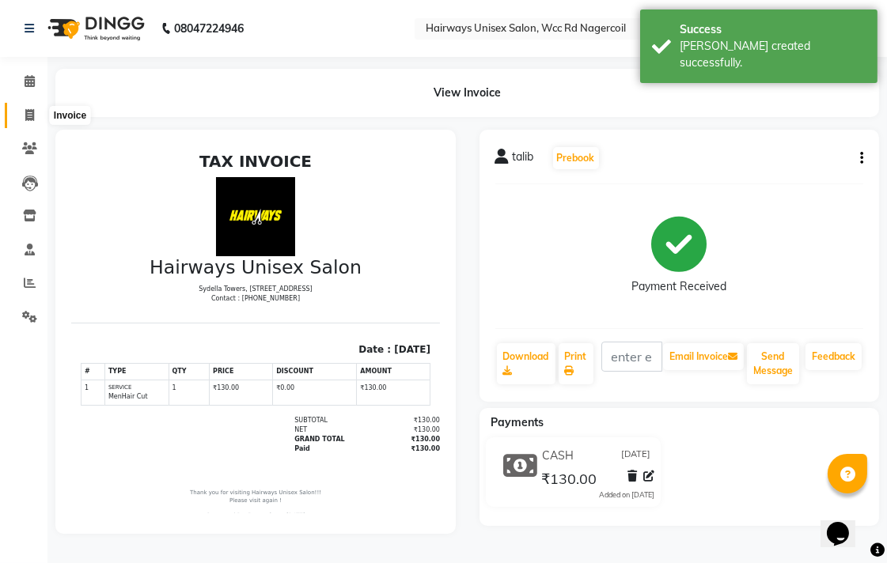
click at [30, 117] on icon at bounding box center [29, 115] width 9 height 12
select select "service"
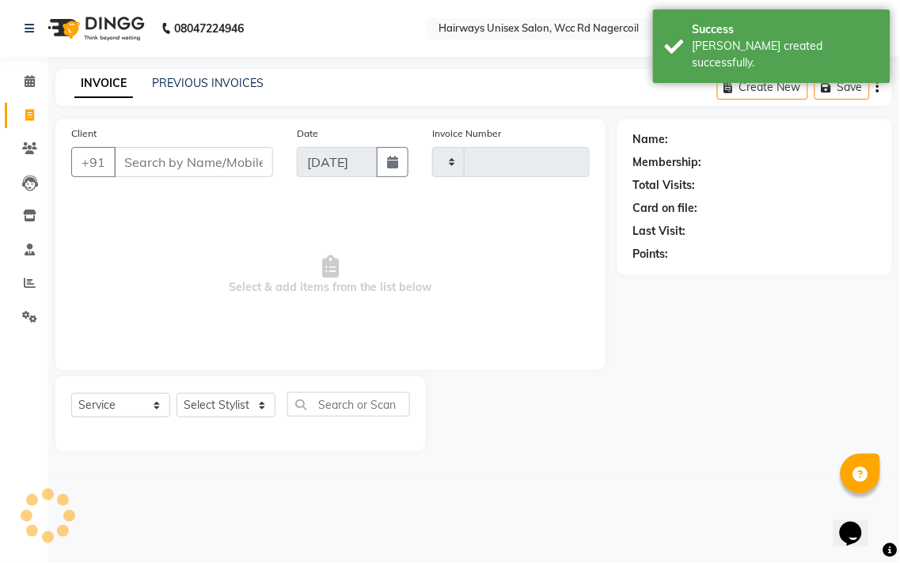
type input "6664"
select select "6523"
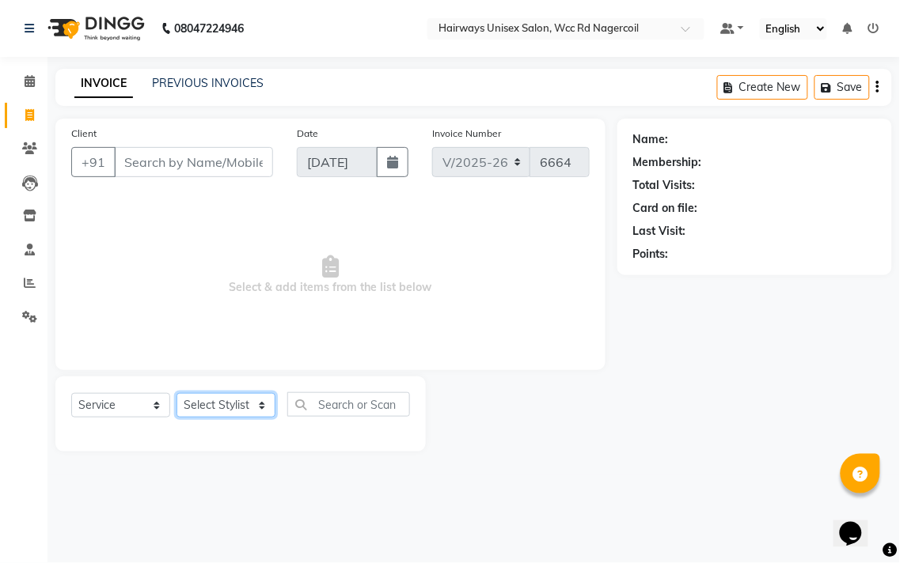
click at [203, 400] on select "Select Stylist Admin Chitra divya [PERSON_NAME] [PERSON_NAME] Reception [PERSON…" at bounding box center [225, 405] width 99 height 25
select select "49914"
click at [176, 394] on select "Select Stylist Admin Chitra divya [PERSON_NAME] [PERSON_NAME] Reception [PERSON…" at bounding box center [225, 405] width 99 height 25
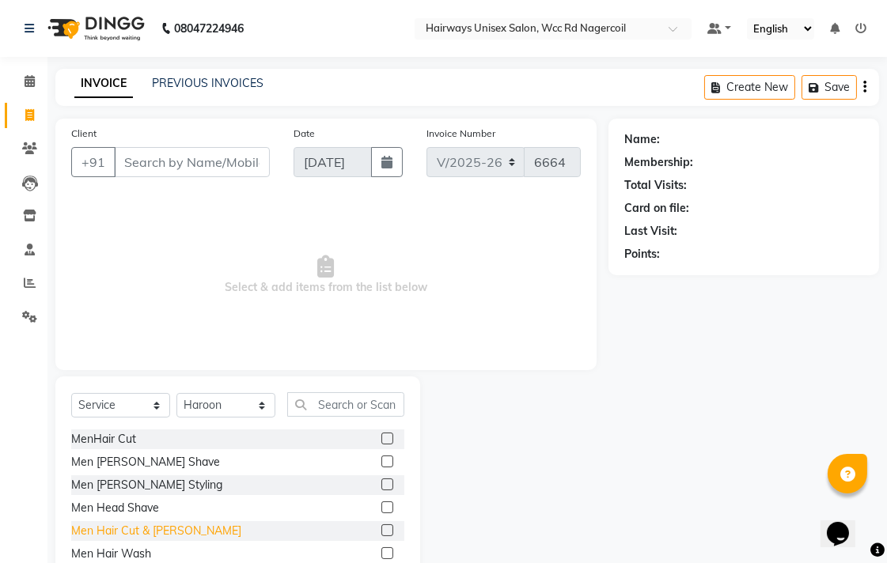
click at [170, 527] on div "Men Hair Cut & [PERSON_NAME]" at bounding box center [156, 531] width 170 height 17
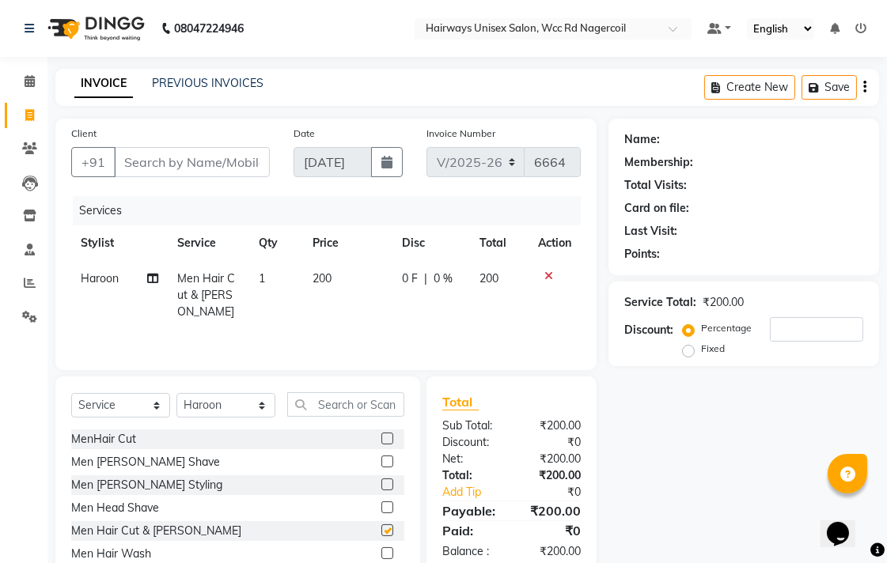
checkbox input "false"
click at [172, 155] on input "Client" at bounding box center [192, 162] width 156 height 30
click at [196, 154] on input "Client" at bounding box center [192, 162] width 156 height 30
type input "8"
type input "0"
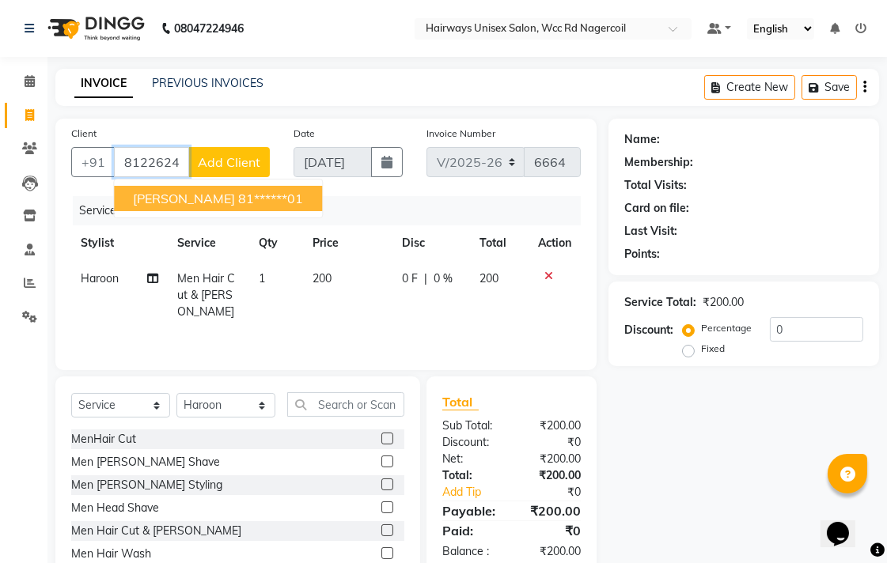
click at [238, 199] on ngb-highlight "81******01" at bounding box center [270, 199] width 65 height 16
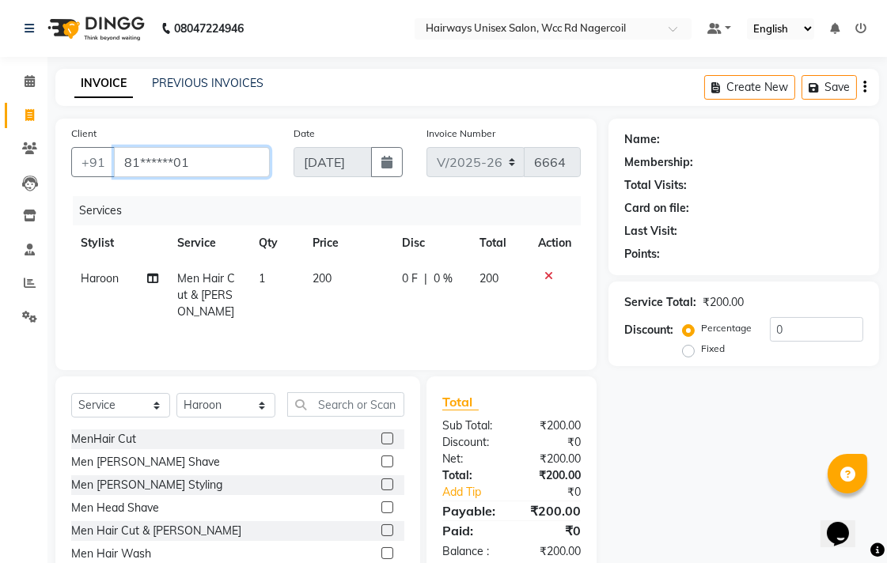
type input "81******01"
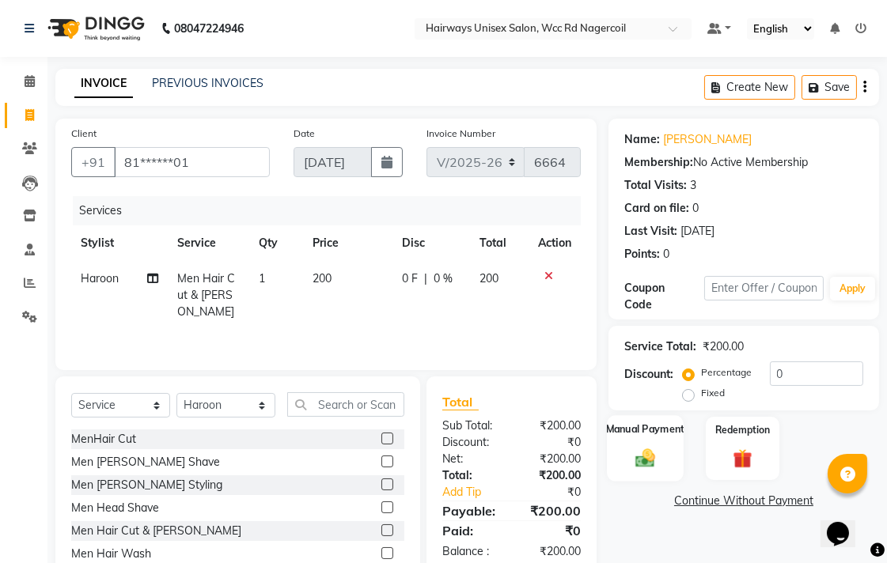
click at [626, 431] on label "Manual Payment" at bounding box center [645, 429] width 79 height 15
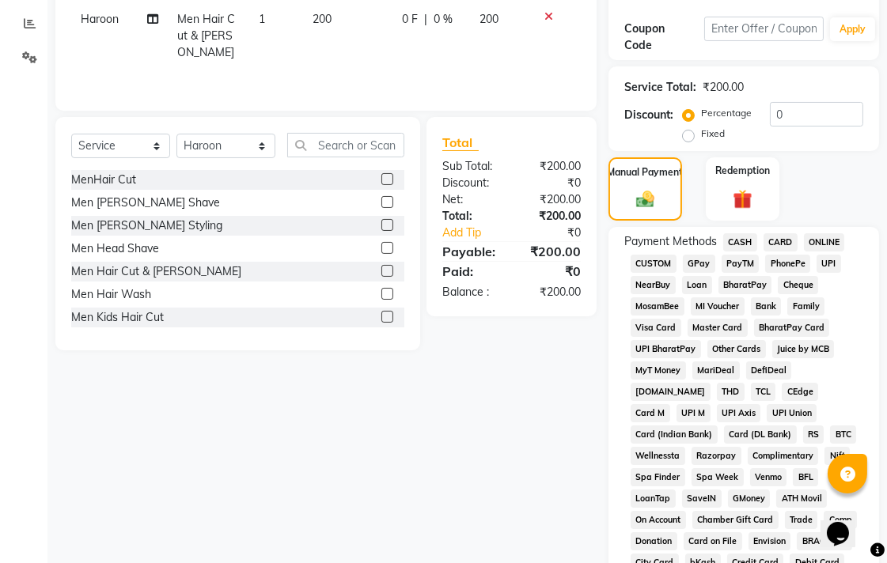
scroll to position [264, 0]
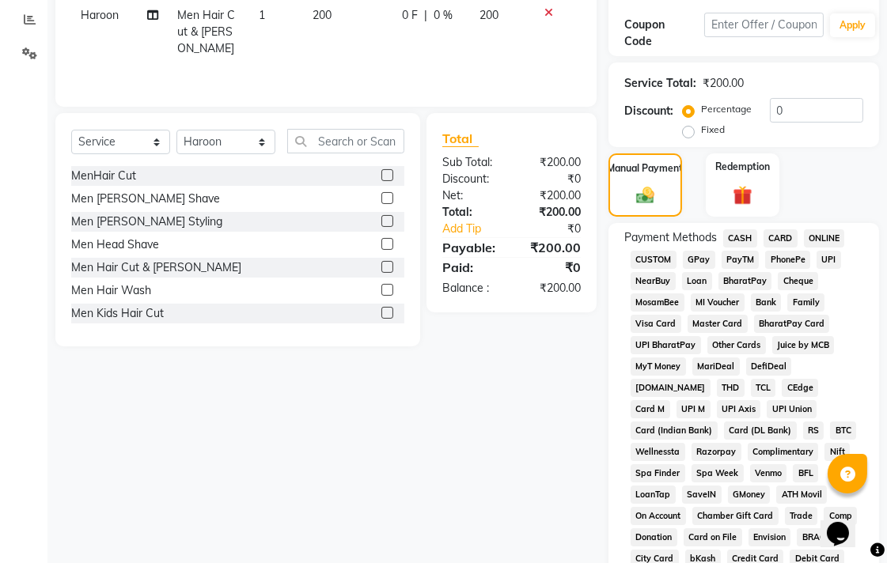
click at [820, 258] on span "UPI" at bounding box center [829, 260] width 25 height 18
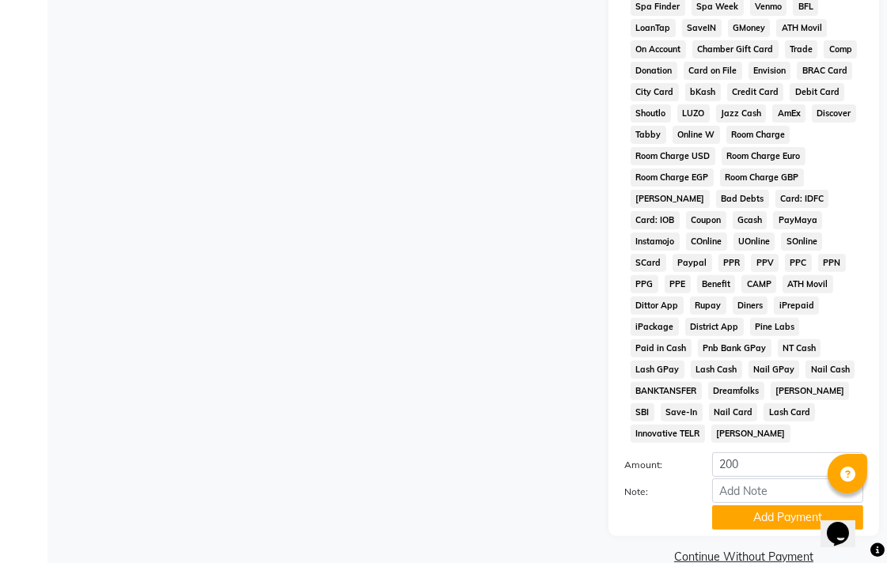
scroll to position [745, 0]
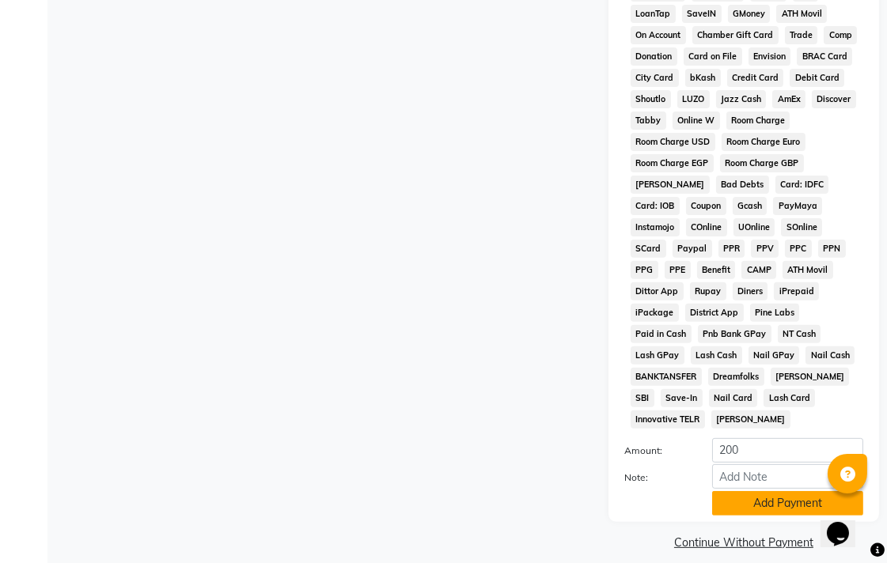
click at [770, 491] on button "Add Payment" at bounding box center [787, 503] width 151 height 25
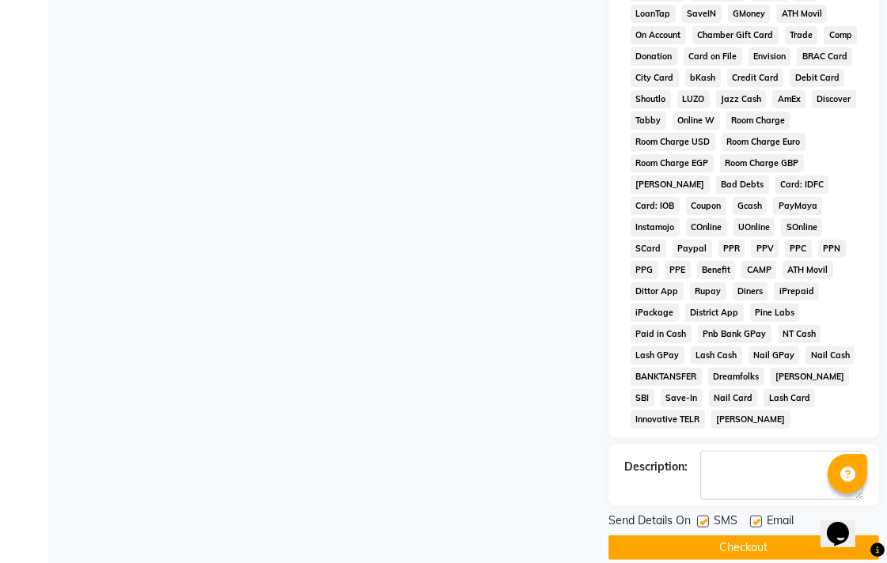
click at [753, 536] on button "Checkout" at bounding box center [744, 548] width 271 height 25
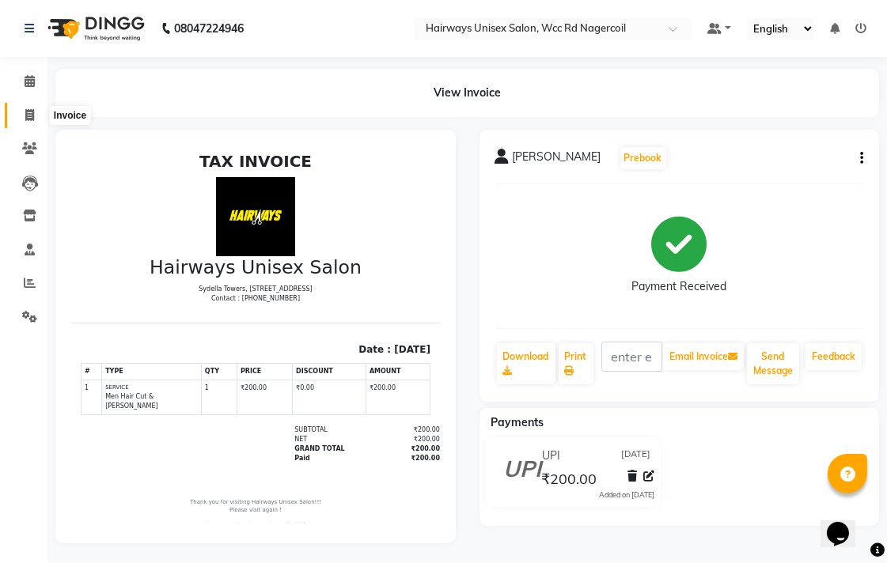
click at [30, 112] on icon at bounding box center [29, 115] width 9 height 12
select select "service"
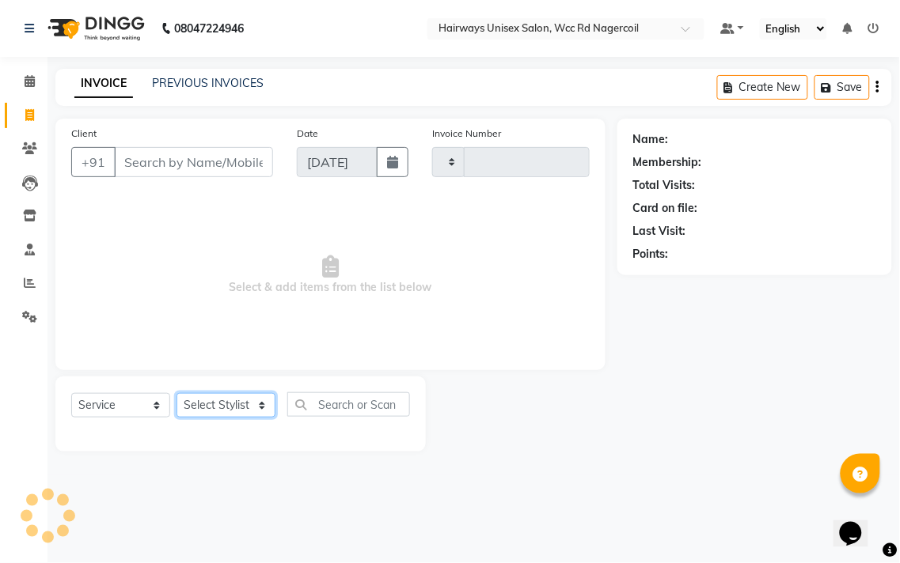
click at [219, 412] on select "Select Stylist" at bounding box center [225, 405] width 99 height 25
type input "6665"
select select "6523"
select select "49917"
click at [176, 394] on select "Select Stylist Admin Chitra divya [PERSON_NAME] [PERSON_NAME] Reception [PERSON…" at bounding box center [225, 405] width 99 height 25
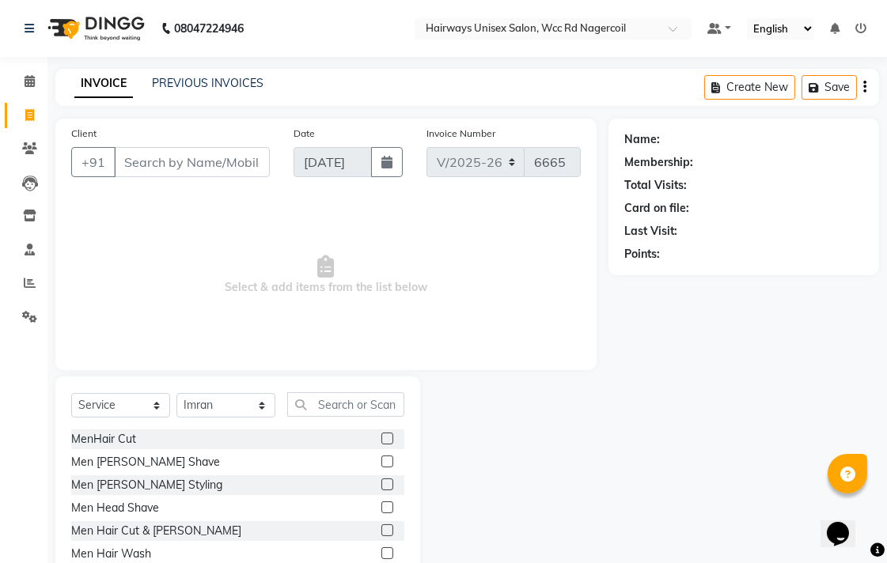
click at [381, 438] on label at bounding box center [387, 439] width 12 height 12
click at [381, 438] on input "checkbox" at bounding box center [386, 439] width 10 height 10
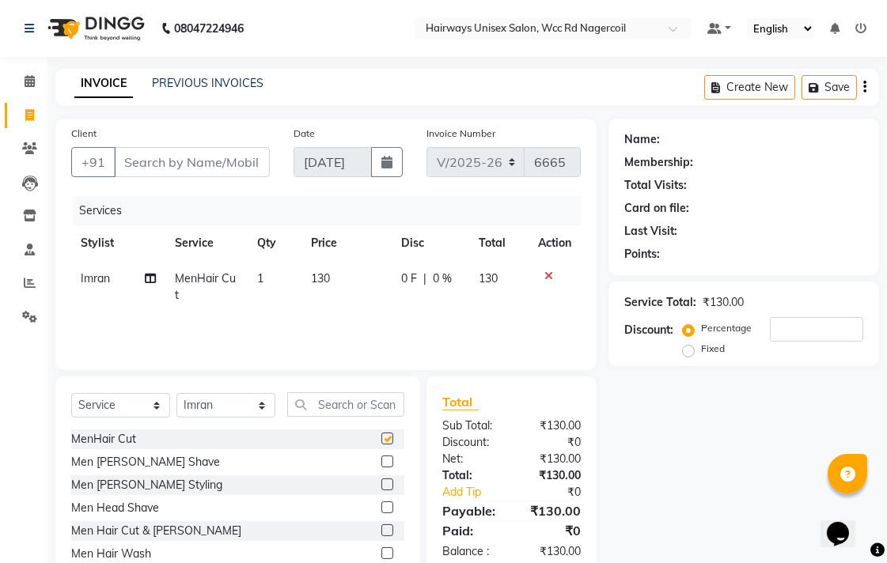
checkbox input "false"
click at [220, 161] on input "Client" at bounding box center [192, 162] width 156 height 30
type input "6"
type input "0"
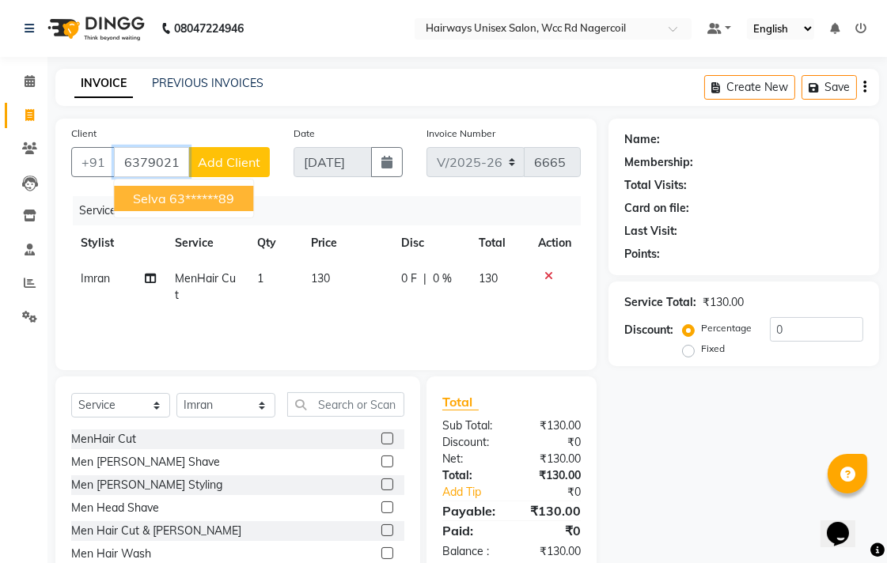
click at [206, 195] on ngb-highlight "63******89" at bounding box center [201, 199] width 65 height 16
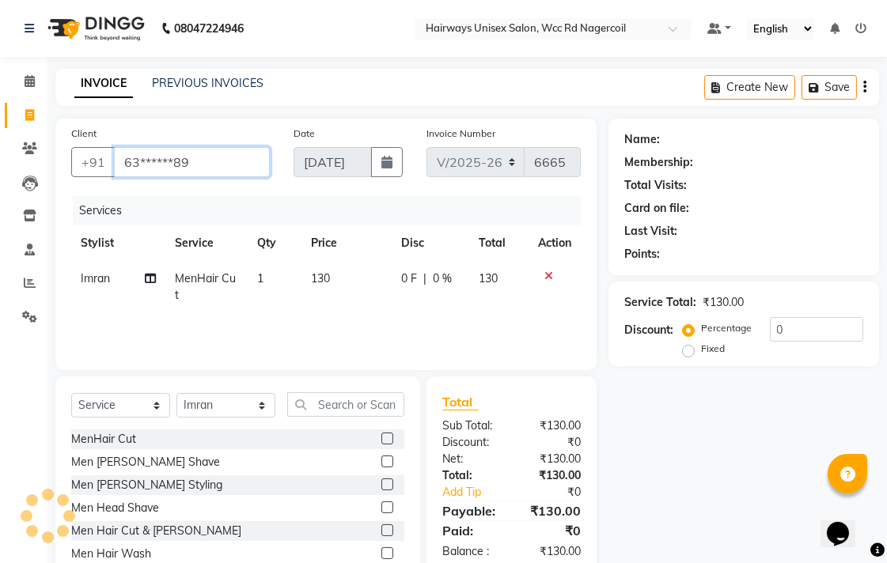
type input "63******89"
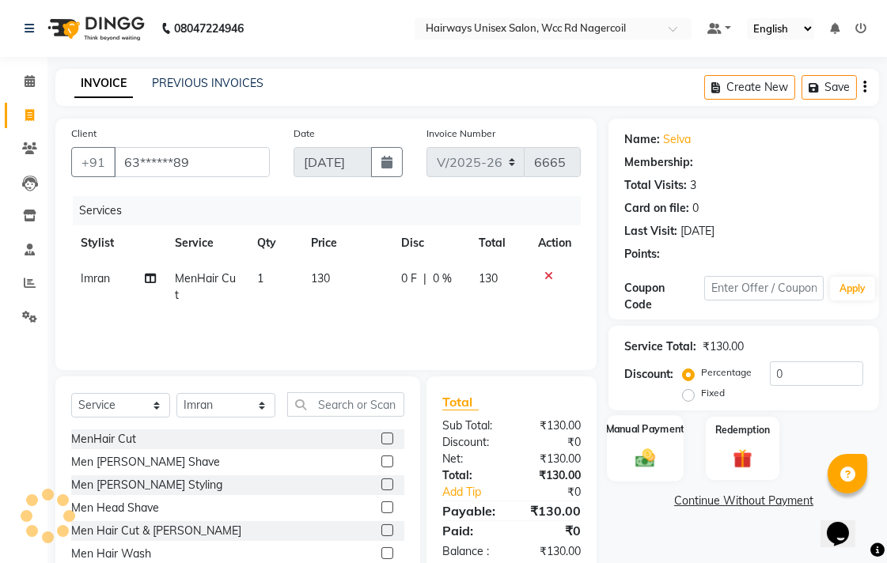
click at [663, 446] on div "Manual Payment" at bounding box center [645, 448] width 77 height 66
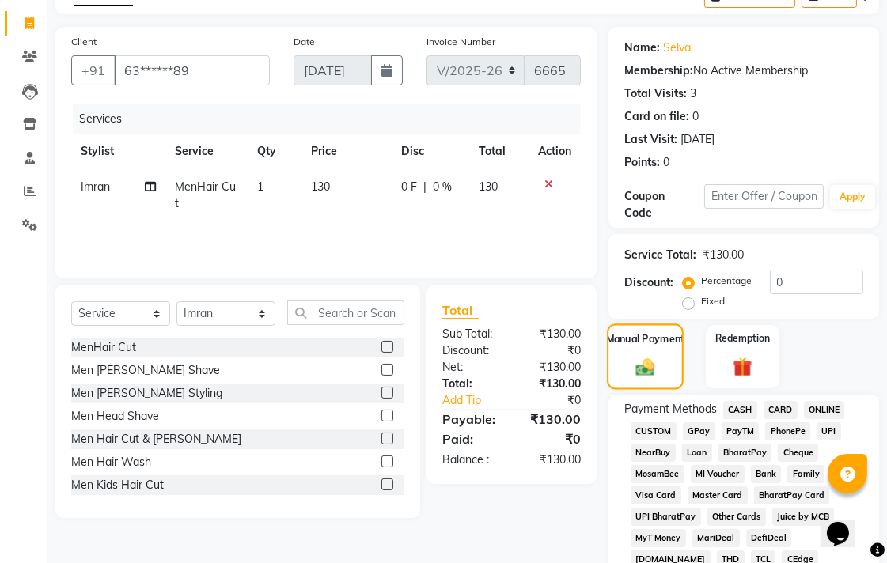
scroll to position [176, 0]
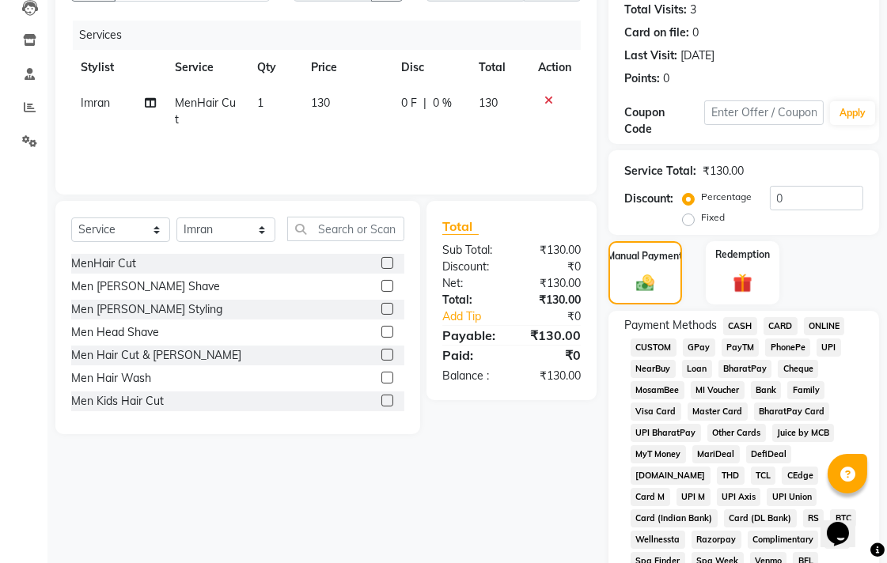
click at [832, 345] on span "UPI" at bounding box center [829, 348] width 25 height 18
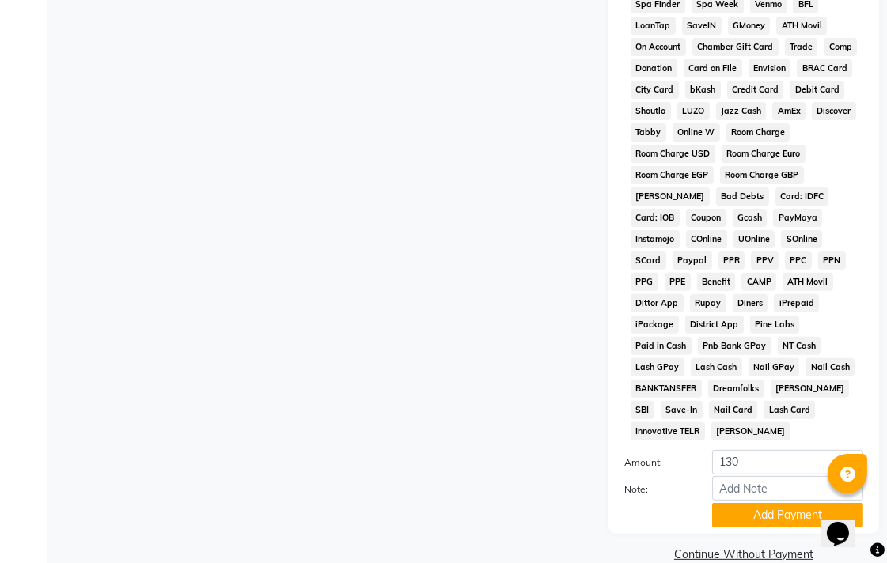
scroll to position [745, 0]
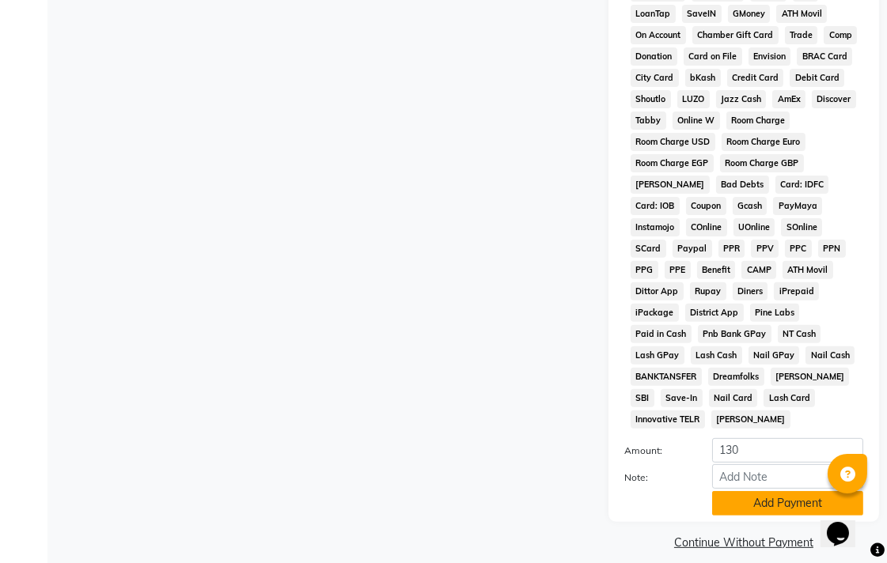
click at [793, 491] on button "Add Payment" at bounding box center [787, 503] width 151 height 25
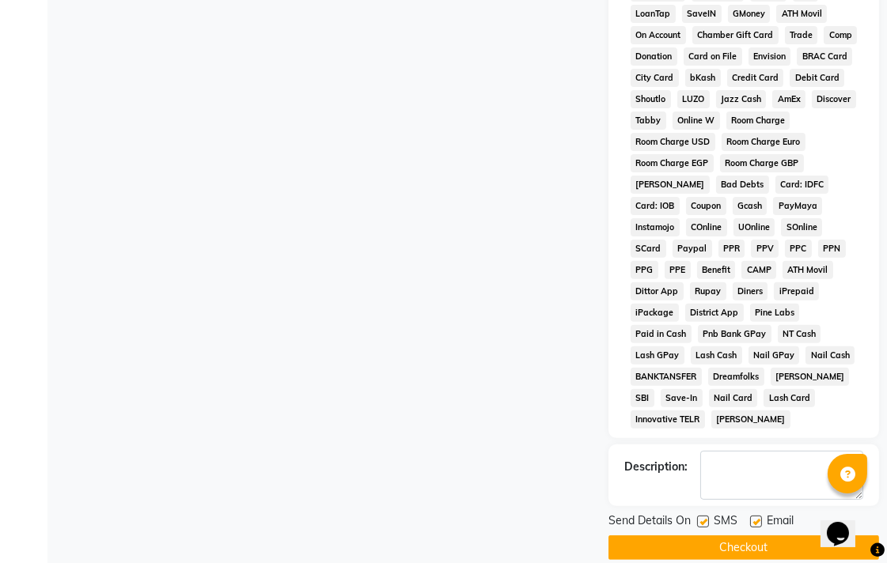
click at [795, 536] on button "Checkout" at bounding box center [744, 548] width 271 height 25
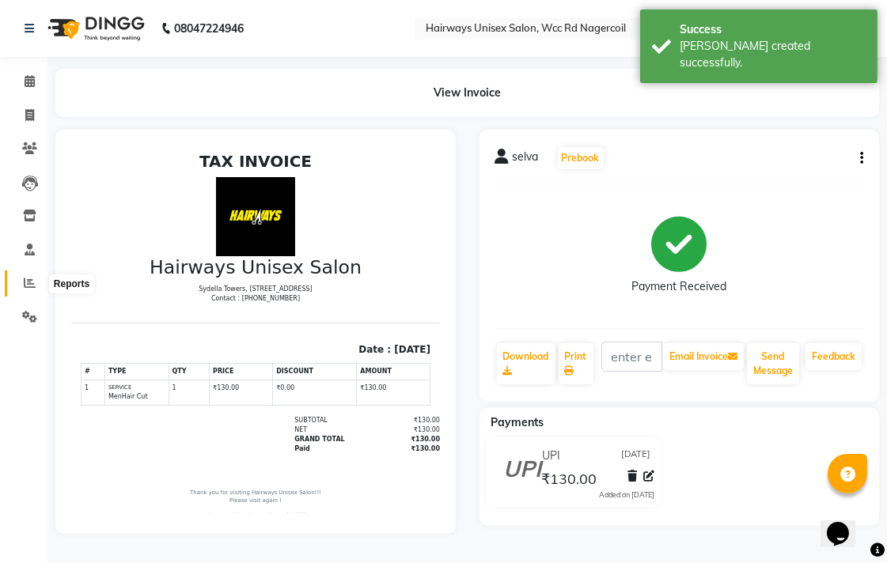
click at [24, 279] on icon at bounding box center [30, 283] width 12 height 12
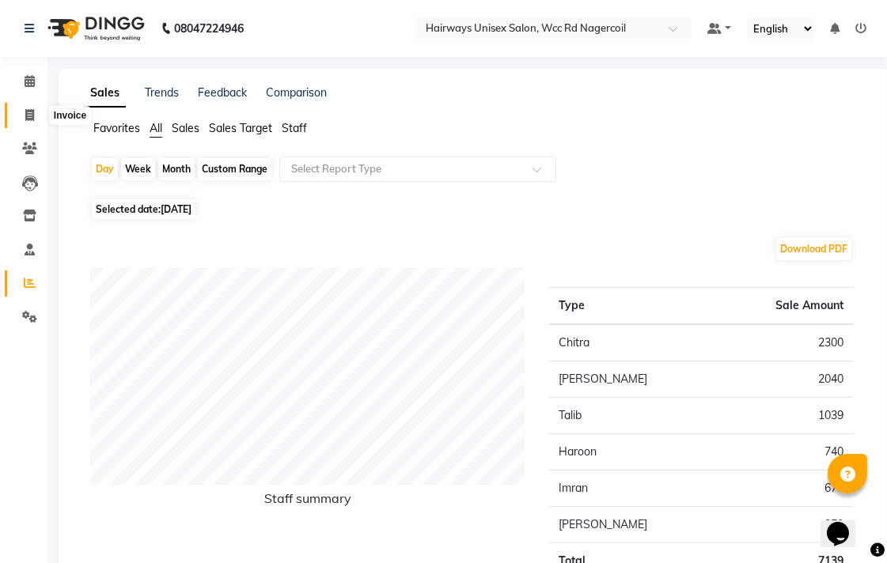
click at [21, 109] on span at bounding box center [30, 116] width 28 height 18
select select "service"
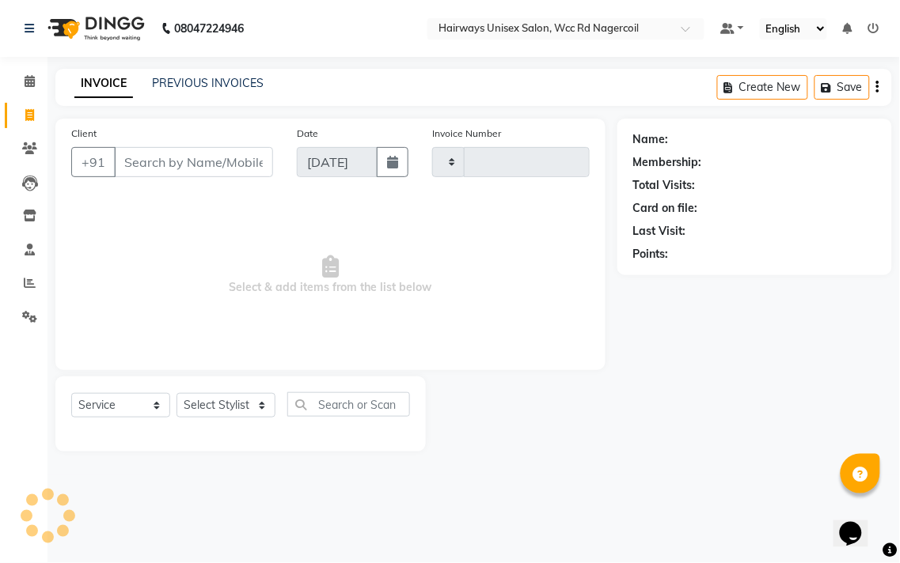
type input "6666"
select select "6523"
drag, startPoint x: 223, startPoint y: 391, endPoint x: 236, endPoint y: 412, distance: 24.8
click at [236, 412] on div "Select Service Product Membership Package Voucher Prepaid Gift Card Select Styl…" at bounding box center [240, 414] width 370 height 75
click at [236, 412] on select "Select Stylist" at bounding box center [225, 405] width 99 height 25
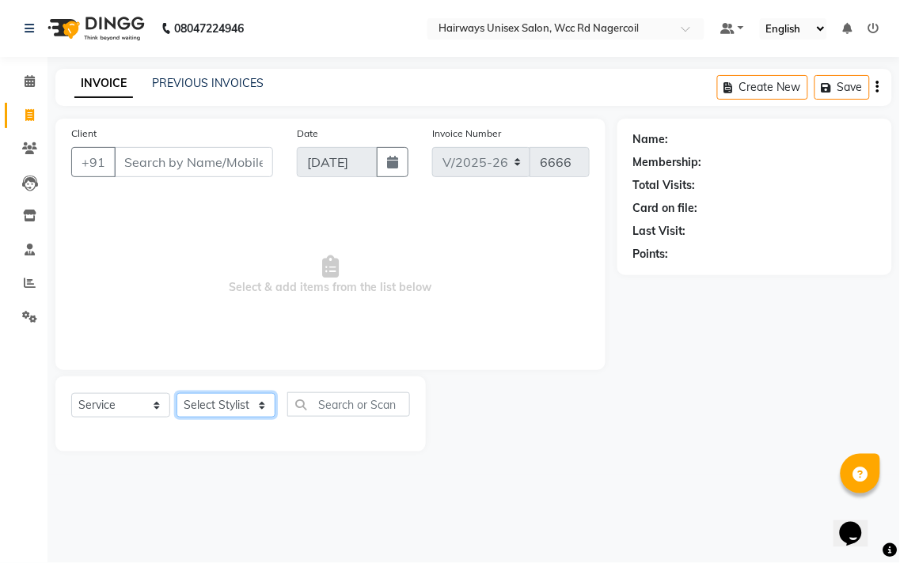
select select "49917"
click at [176, 394] on select "Select Stylist Admin Chitra divya [PERSON_NAME] [PERSON_NAME] Reception [PERSON…" at bounding box center [225, 405] width 99 height 25
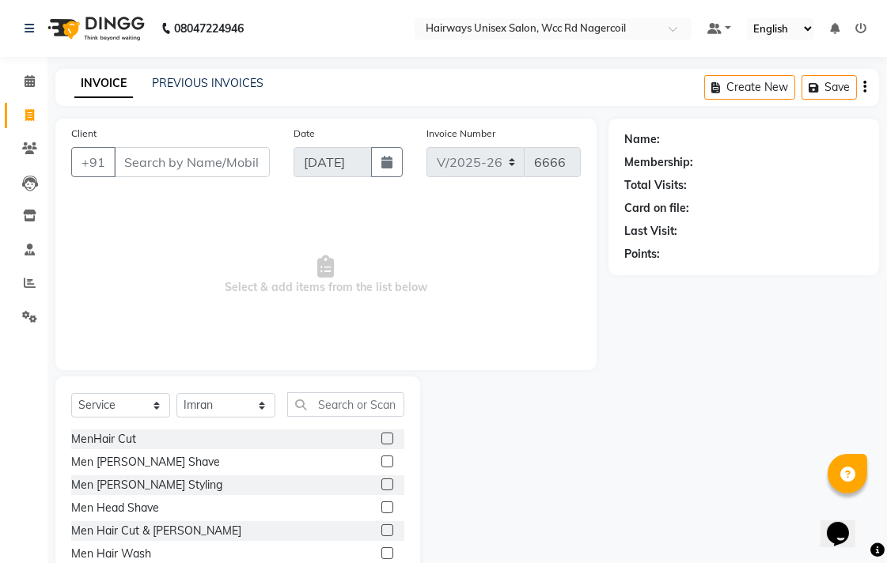
click at [381, 532] on label at bounding box center [387, 531] width 12 height 12
click at [381, 532] on input "checkbox" at bounding box center [386, 531] width 10 height 10
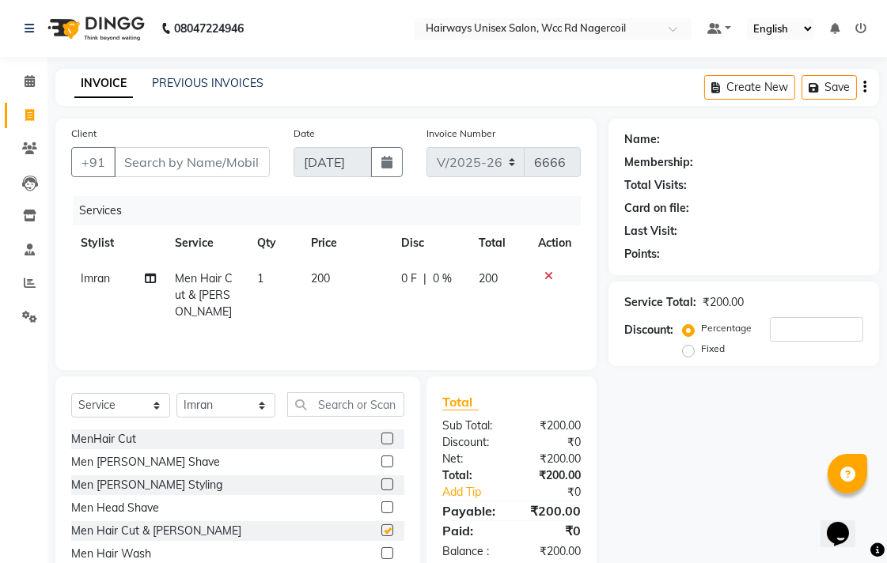
checkbox input "false"
click at [171, 159] on input "Client" at bounding box center [192, 162] width 156 height 30
type input "8"
type input "0"
type input "8610424916"
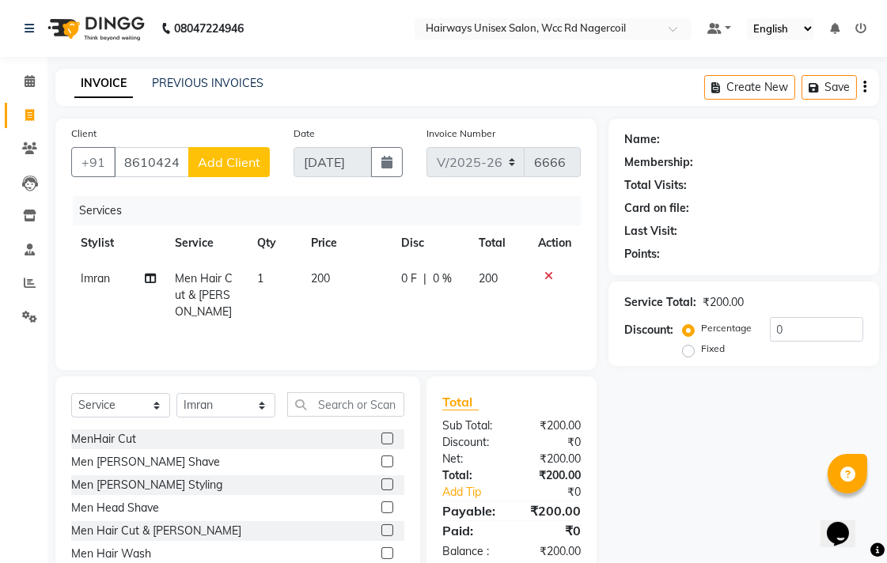
click at [218, 159] on span "Add Client" at bounding box center [229, 162] width 63 height 16
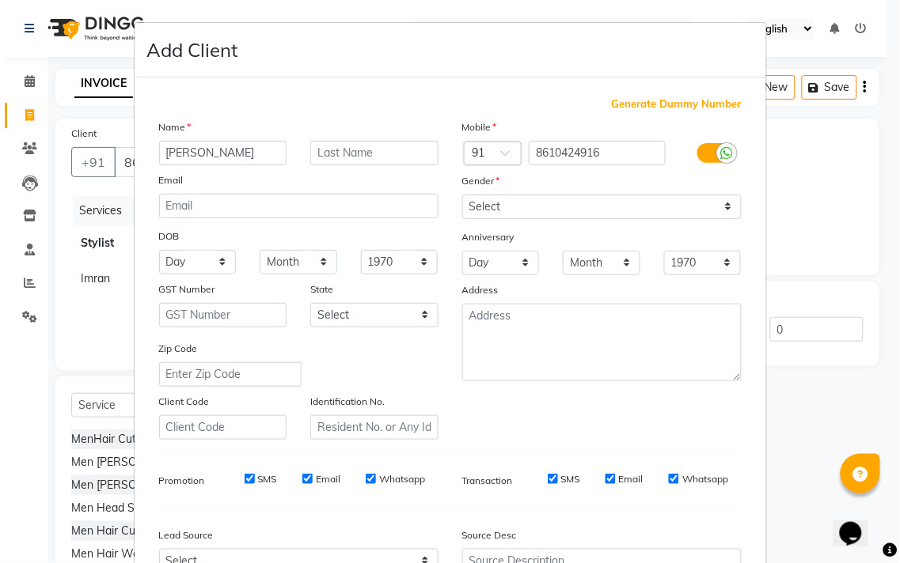
type input "[PERSON_NAME]"
click at [501, 201] on select "Select [DEMOGRAPHIC_DATA] [DEMOGRAPHIC_DATA] Other Prefer Not To Say" at bounding box center [601, 207] width 279 height 25
select select "[DEMOGRAPHIC_DATA]"
click at [462, 195] on select "Select [DEMOGRAPHIC_DATA] [DEMOGRAPHIC_DATA] Other Prefer Not To Say" at bounding box center [601, 207] width 279 height 25
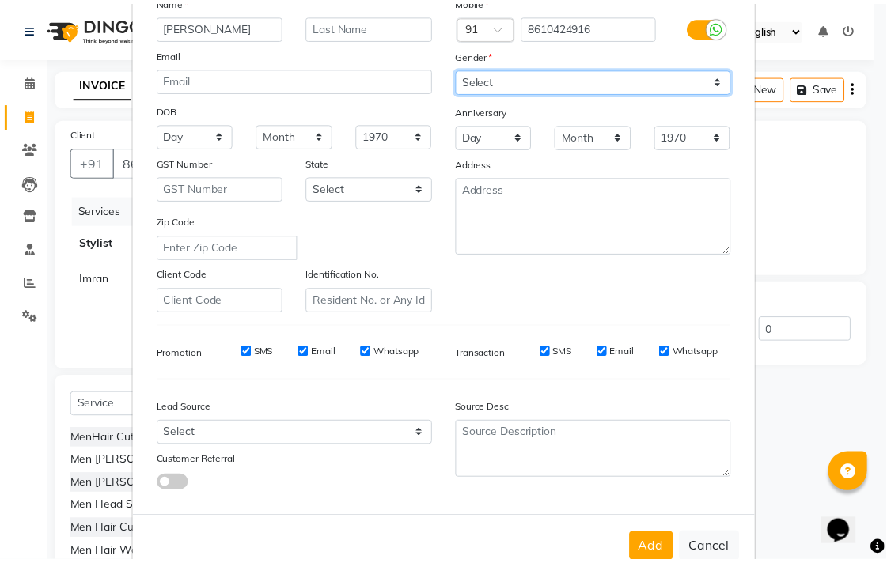
scroll to position [168, 0]
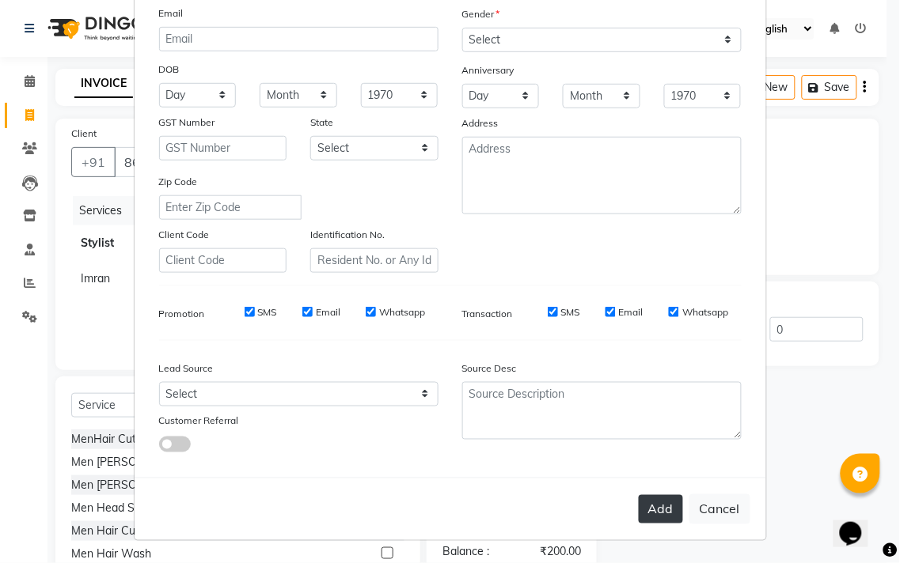
click at [657, 509] on button "Add" at bounding box center [661, 509] width 44 height 28
type input "86******16"
select select
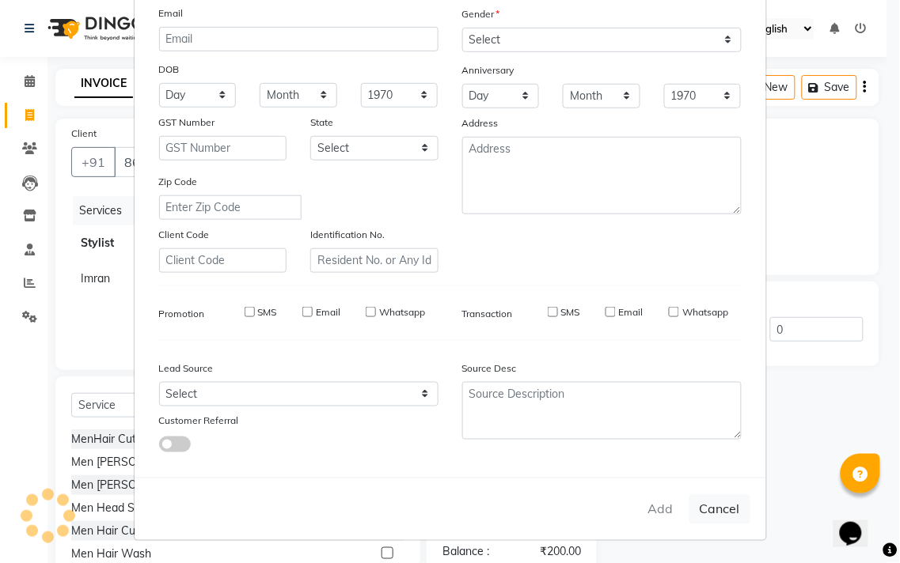
select select
checkbox input "false"
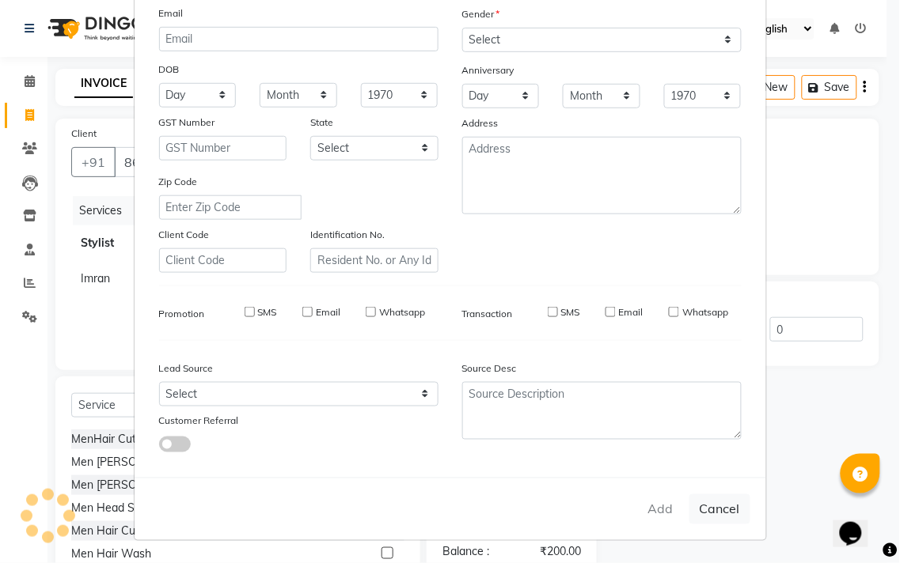
checkbox input "false"
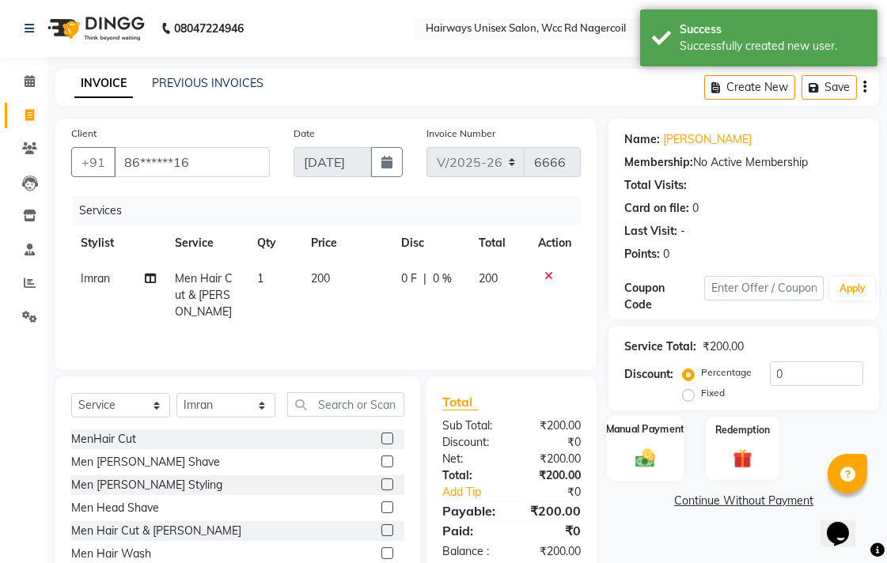
click at [628, 453] on div "Manual Payment" at bounding box center [645, 448] width 77 height 66
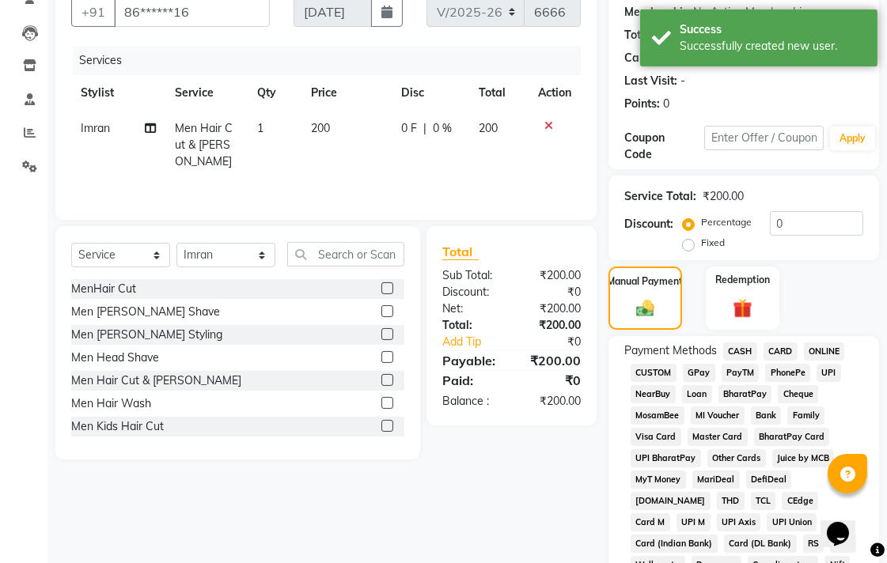
scroll to position [439, 0]
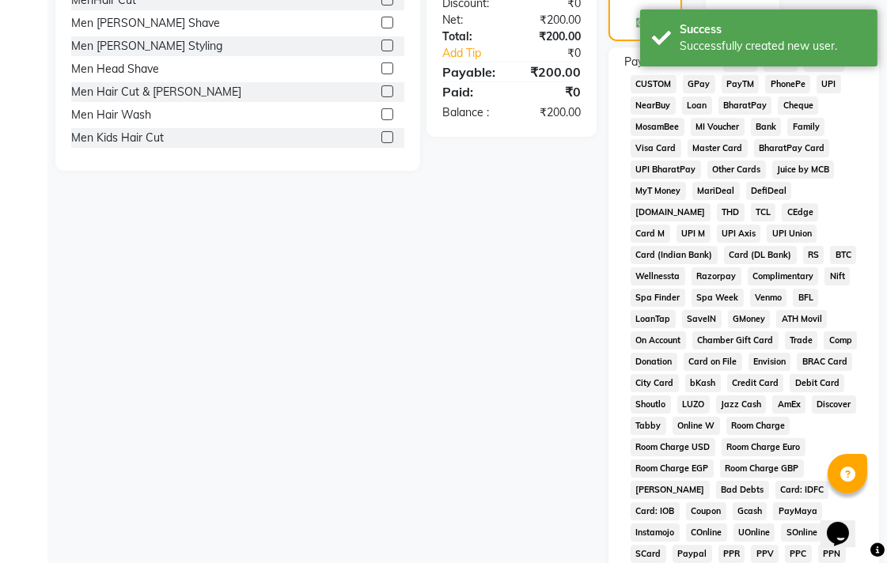
click at [836, 82] on span "UPI" at bounding box center [829, 84] width 25 height 18
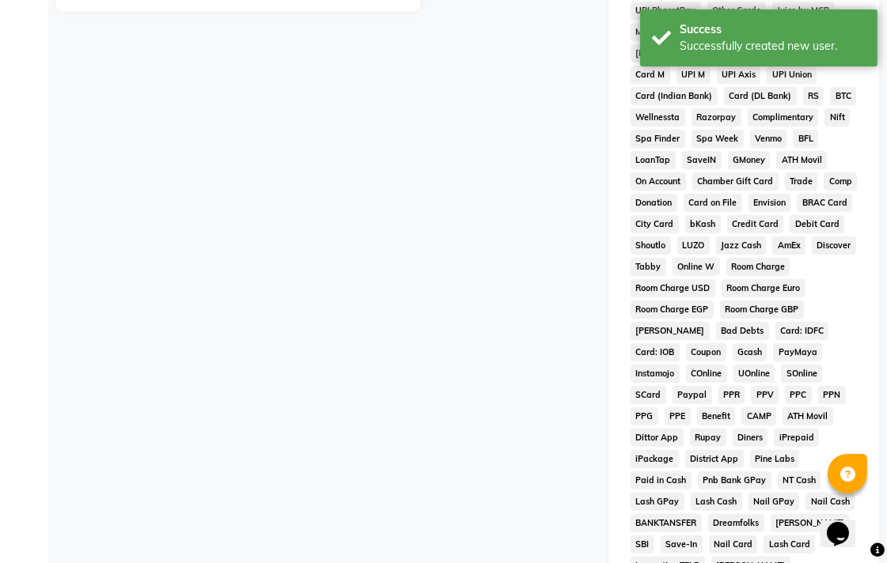
scroll to position [745, 0]
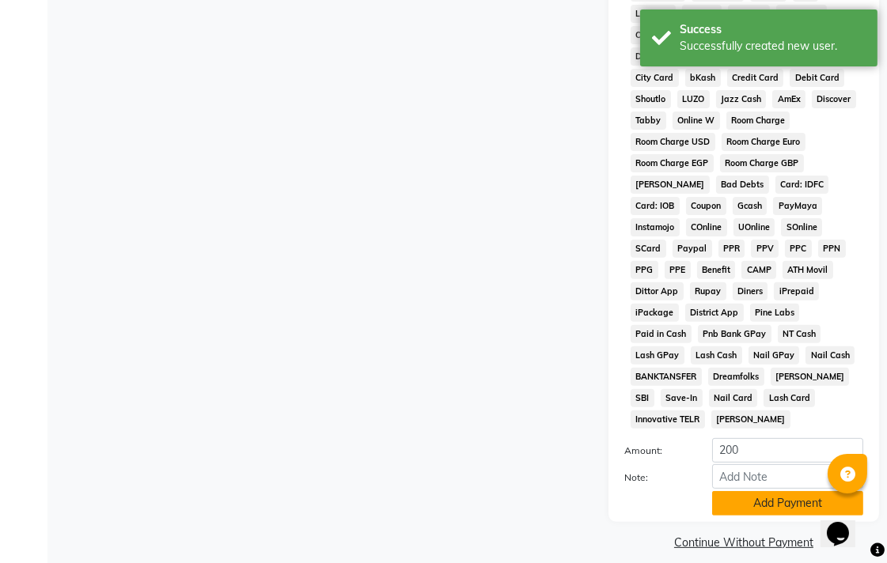
click at [782, 491] on button "Add Payment" at bounding box center [787, 503] width 151 height 25
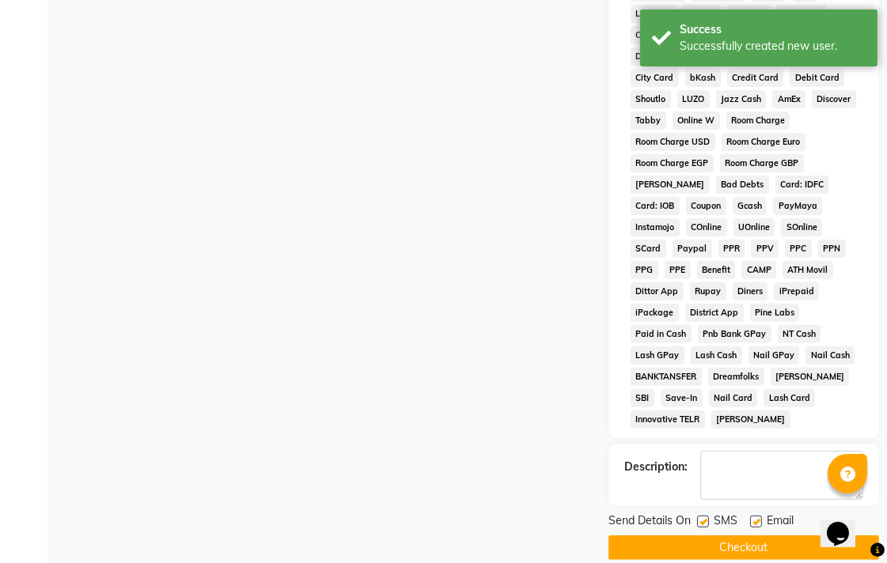
click at [788, 536] on button "Checkout" at bounding box center [744, 548] width 271 height 25
